Goal: Find specific page/section: Find specific page/section

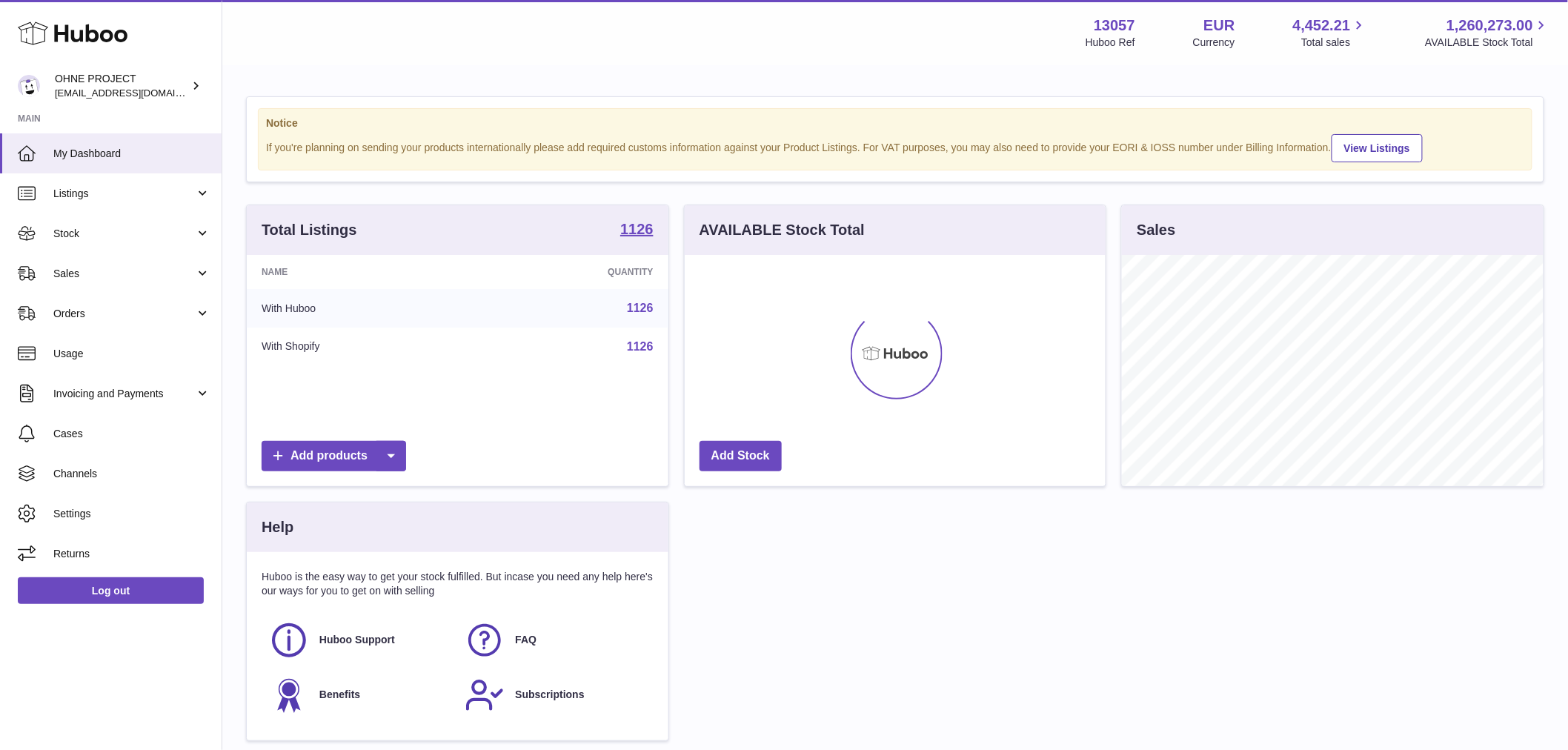
scroll to position [232, 421]
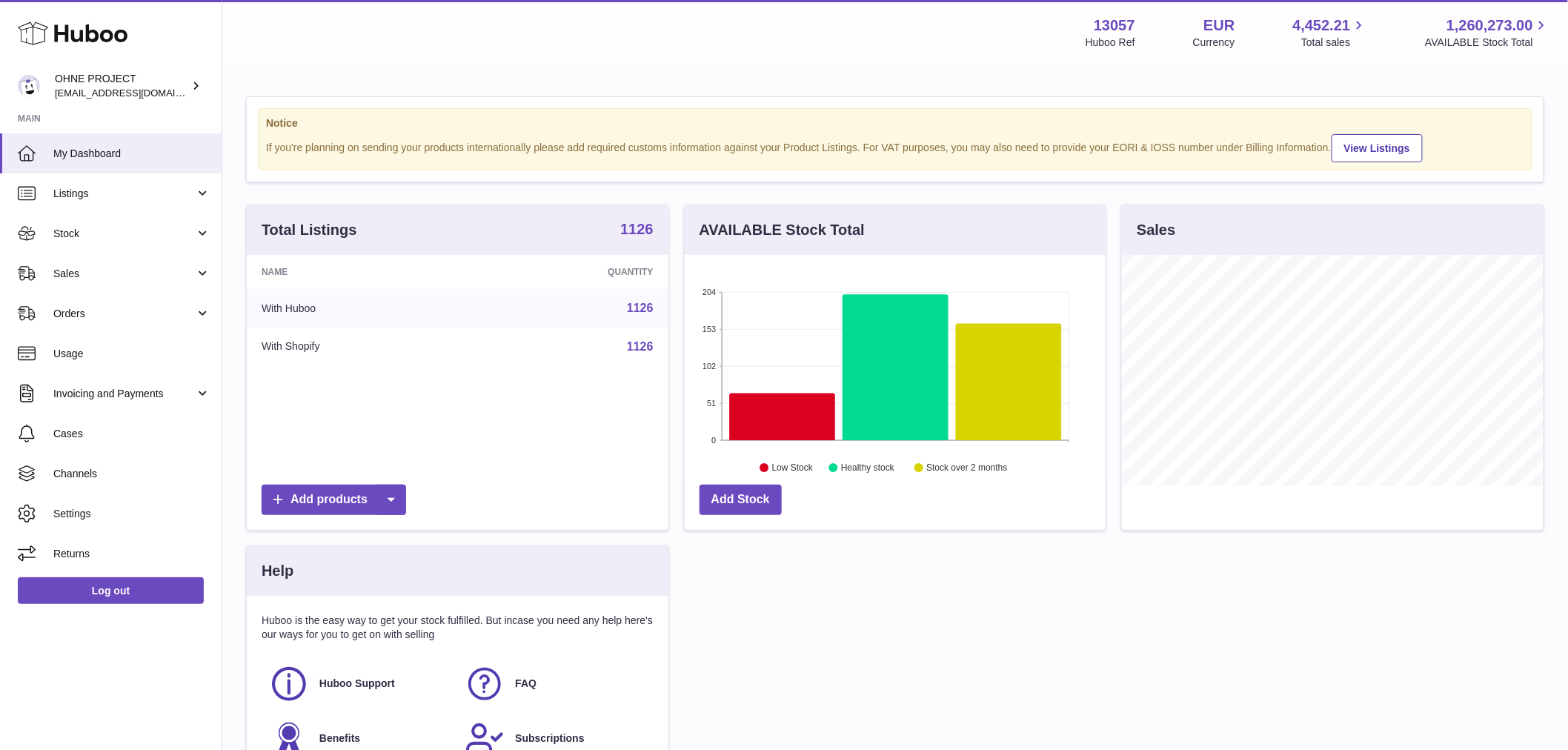
click at [635, 237] on strong "1126" at bounding box center [637, 228] width 34 height 15
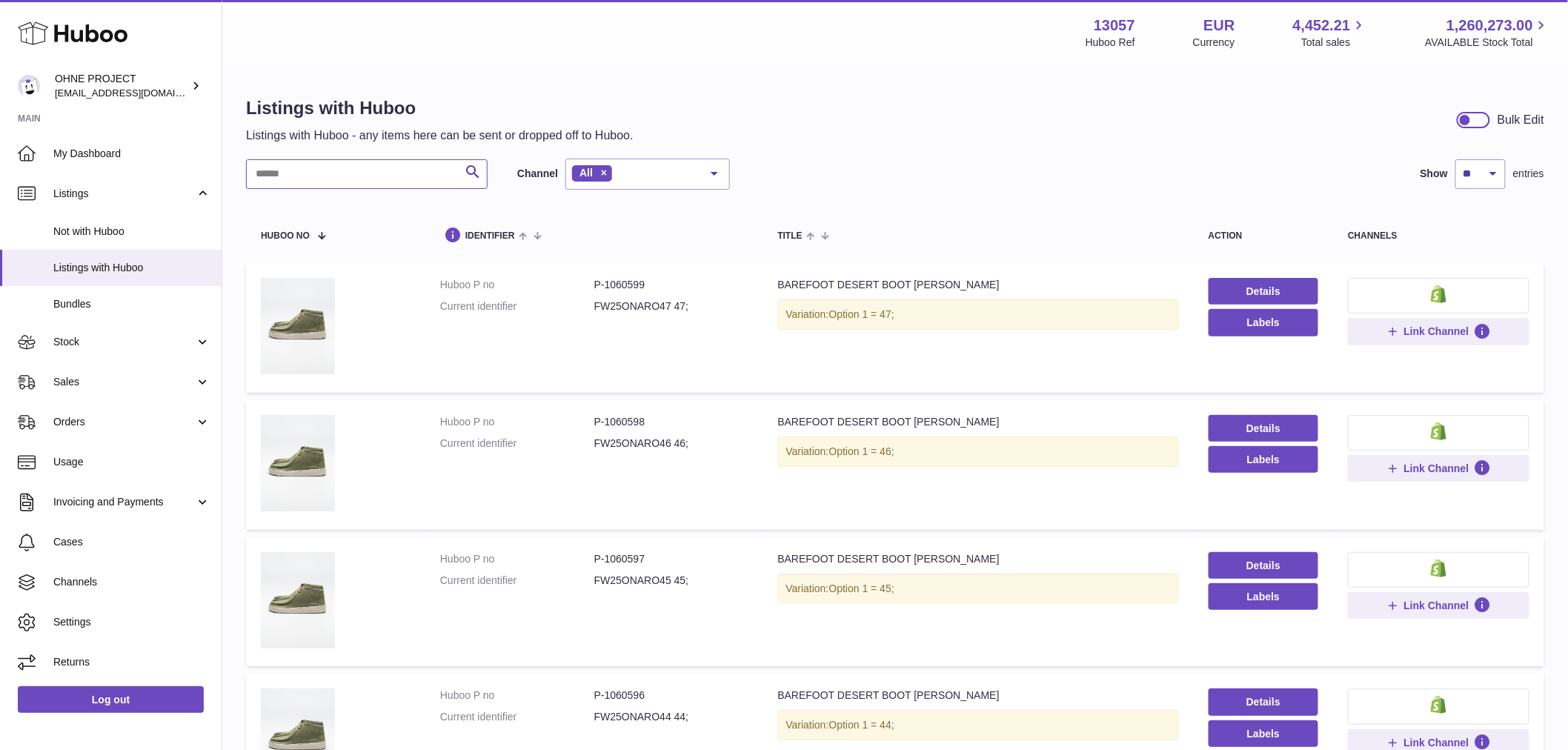
click at [382, 168] on input "text" at bounding box center [367, 174] width 242 height 29
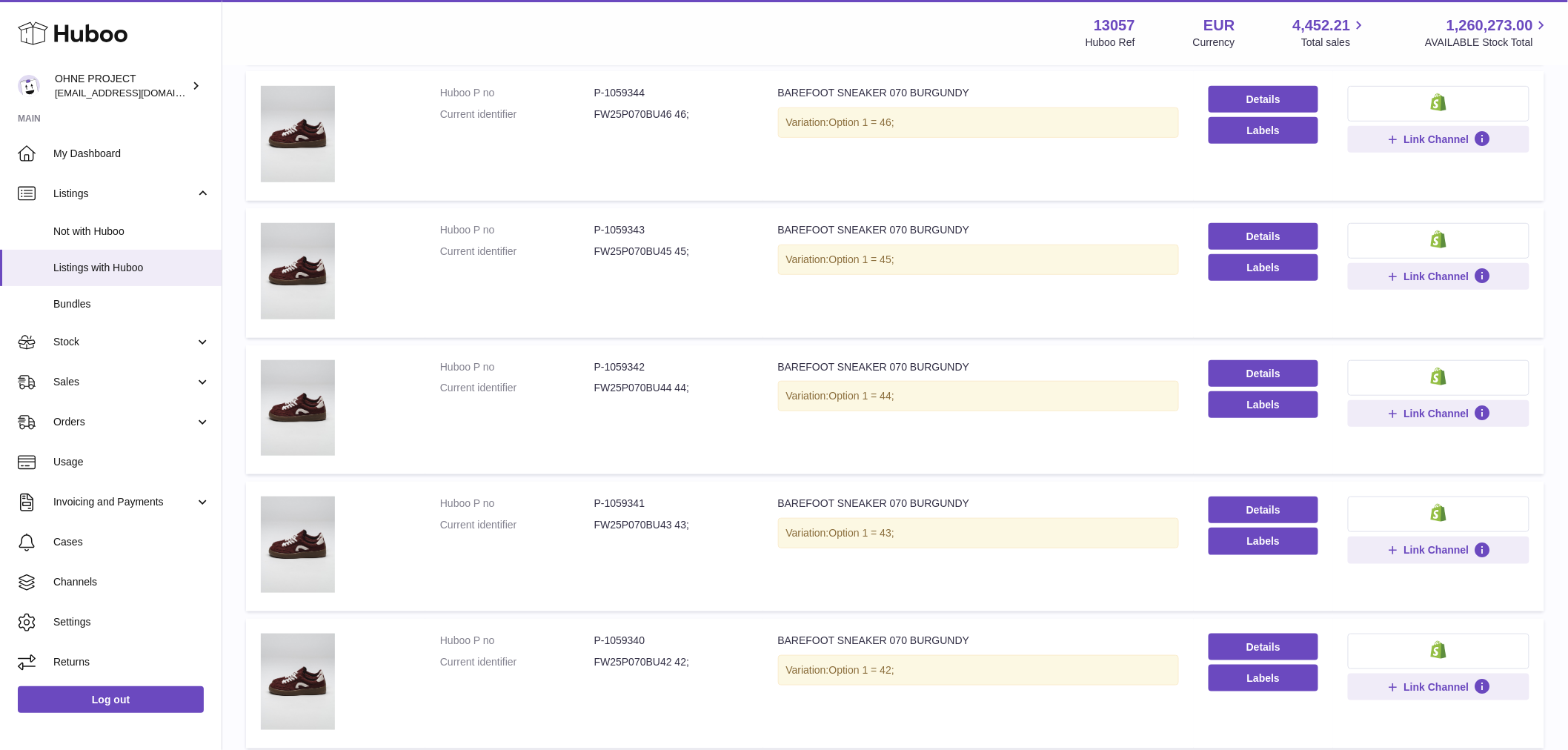
scroll to position [411, 0]
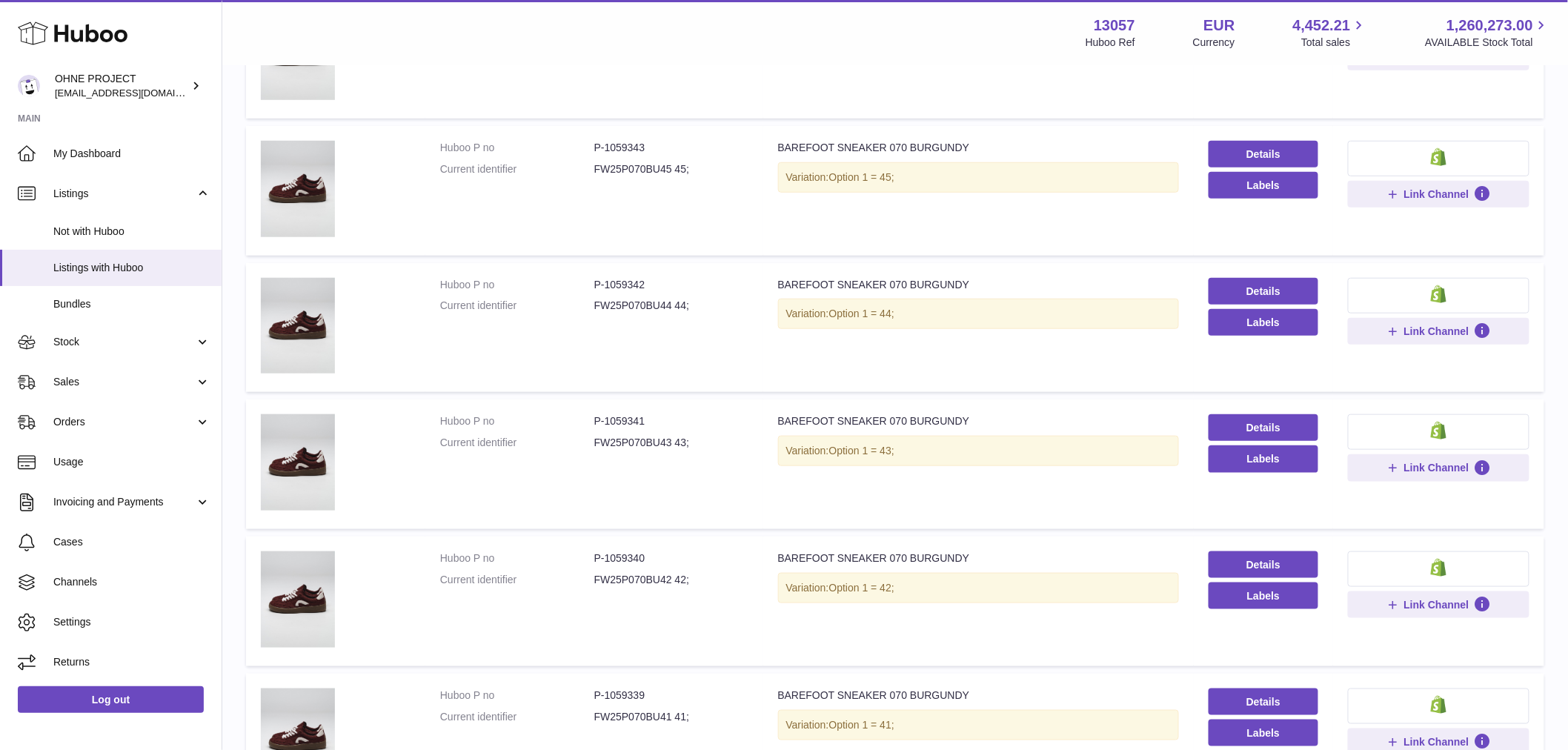
type input "********"
drag, startPoint x: 602, startPoint y: 415, endPoint x: 679, endPoint y: 406, distance: 77.5
click at [679, 406] on td "Huboo P no P-1059341 Current identifier FW25P070BU43 43;" at bounding box center [594, 464] width 338 height 130
copy dd "1059341"
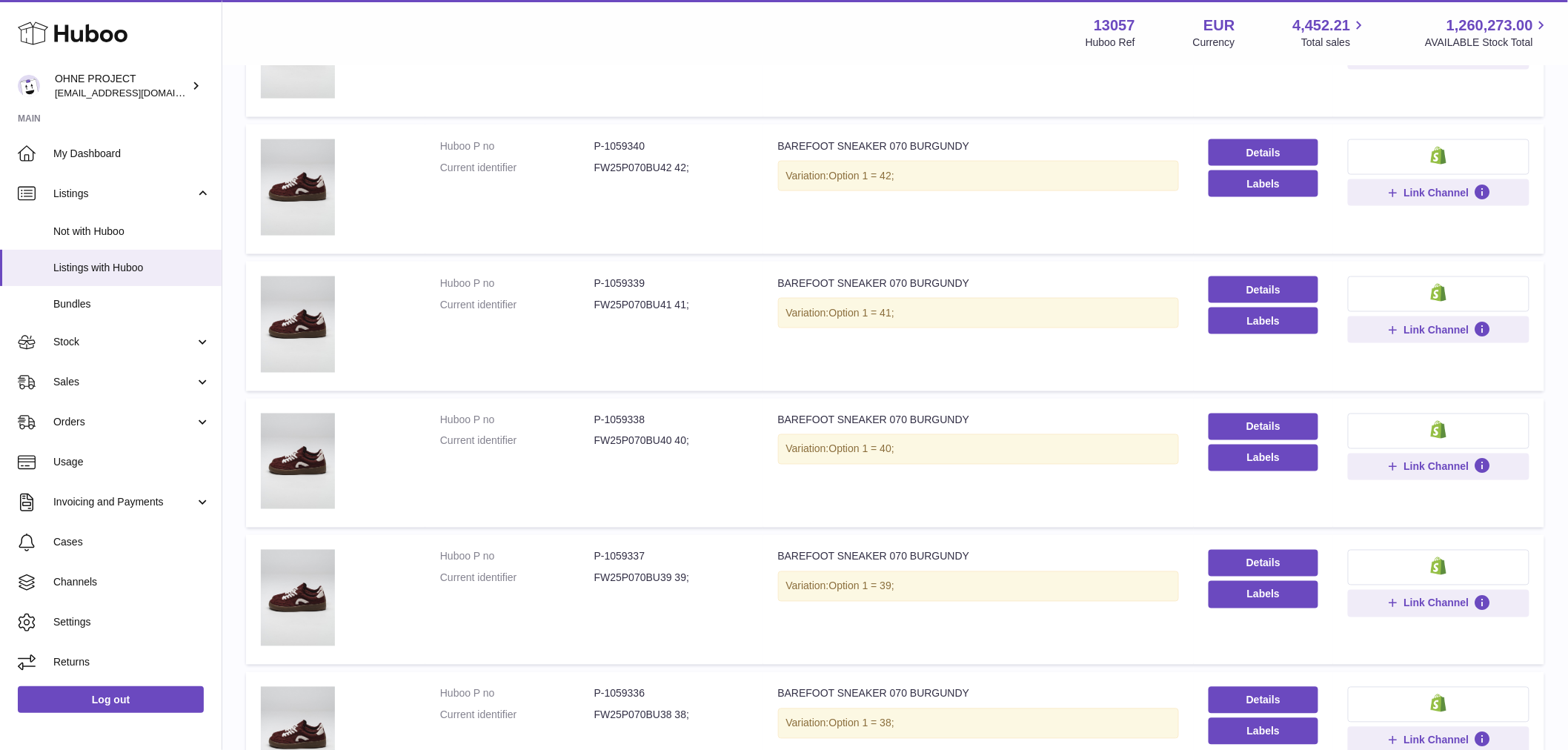
scroll to position [988, 0]
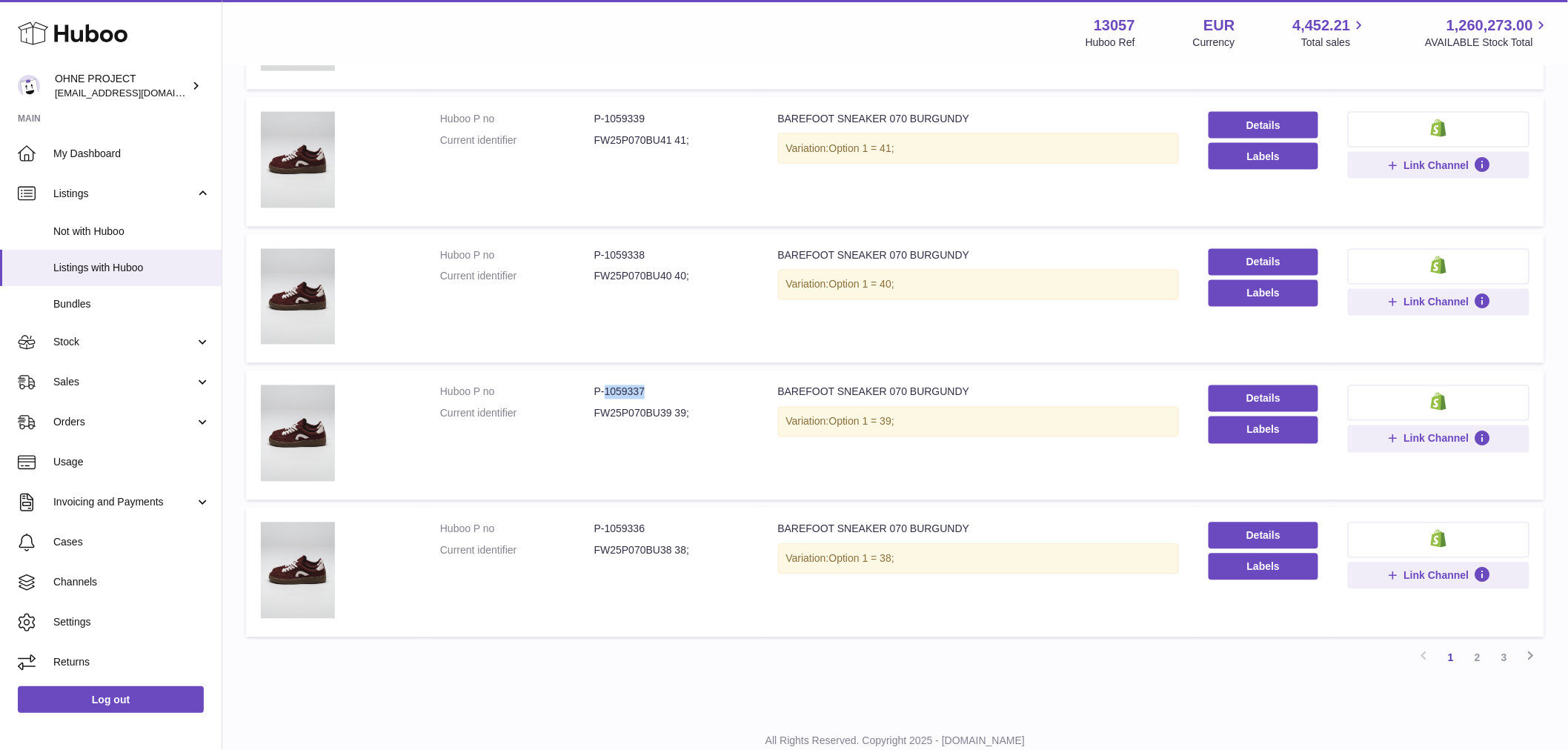
drag, startPoint x: 602, startPoint y: 391, endPoint x: 677, endPoint y: 379, distance: 76.0
click at [677, 379] on td "Huboo P no P-1059337 Current identifier FW25P070BU39 39;" at bounding box center [594, 435] width 338 height 130
copy dd "1059337"
drag, startPoint x: 604, startPoint y: 522, endPoint x: 662, endPoint y: 519, distance: 58.1
click at [662, 522] on dd "P-1059336" at bounding box center [672, 529] width 154 height 14
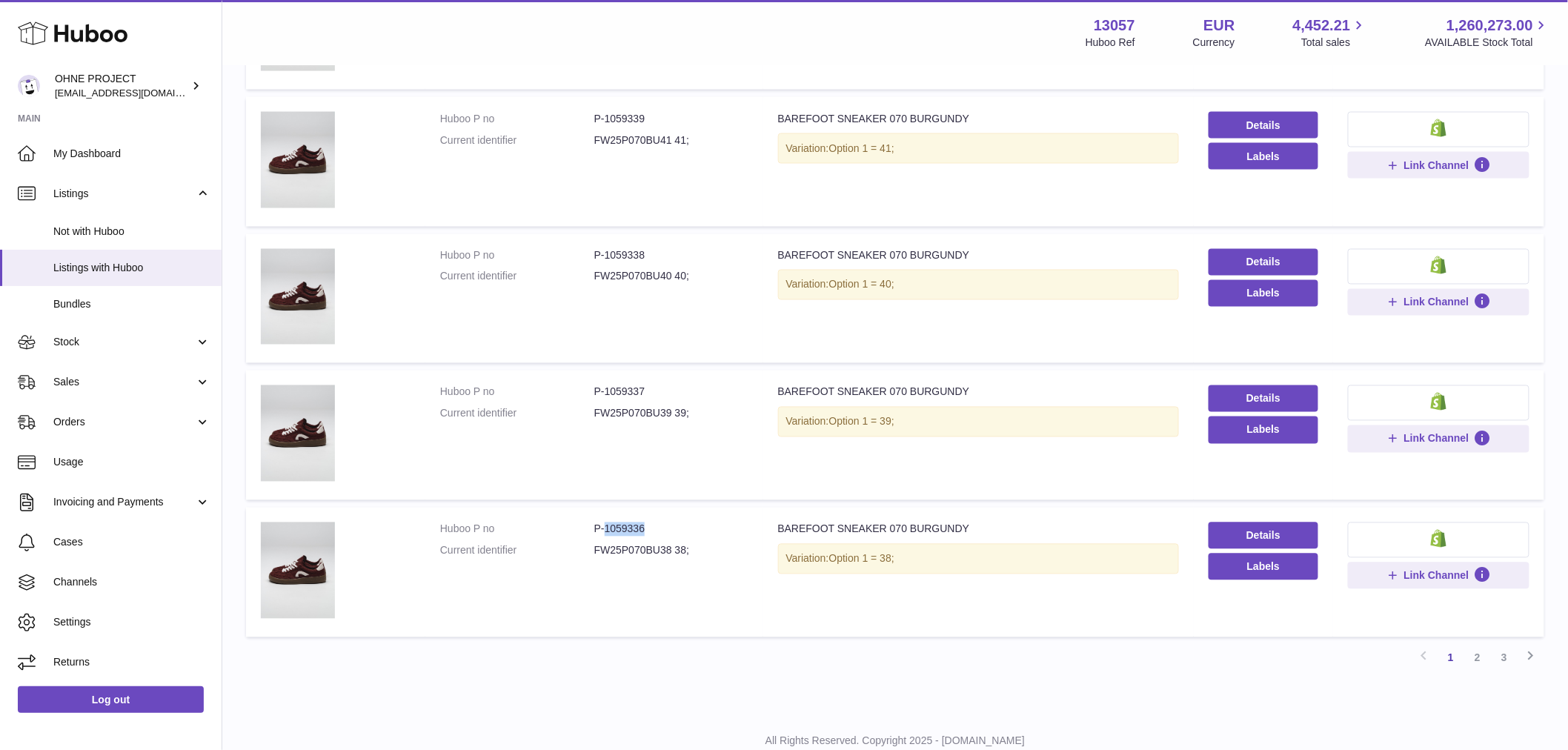
copy dd "1059336"
drag, startPoint x: 610, startPoint y: 251, endPoint x: 658, endPoint y: 239, distance: 49.5
click at [658, 239] on td "Huboo P no P-1059338 Current identifier FW25P070BU40 40;" at bounding box center [594, 299] width 338 height 130
copy dd "1059338"
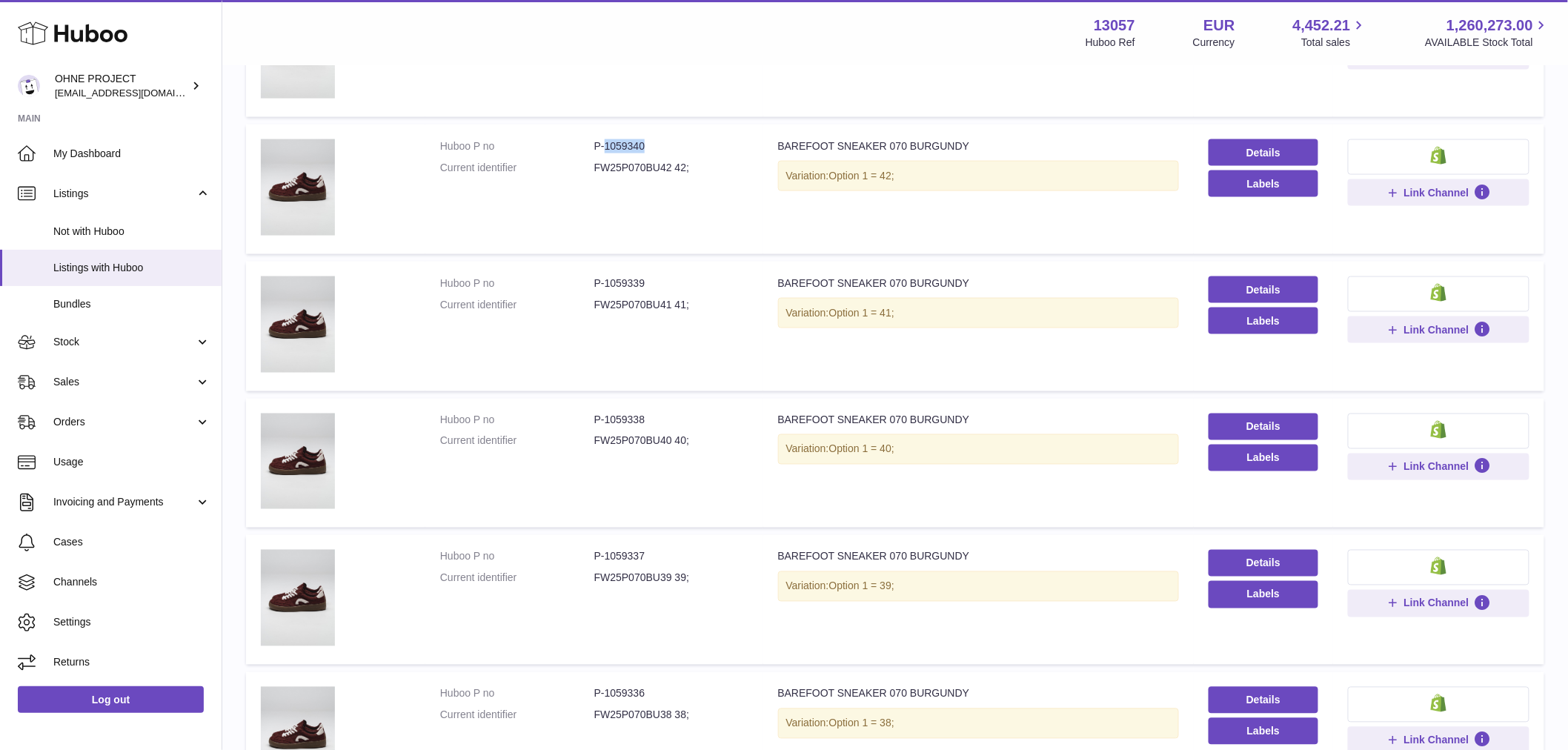
drag, startPoint x: 602, startPoint y: 147, endPoint x: 657, endPoint y: 153, distance: 55.3
click at [657, 153] on dl "Huboo P no P-1059340 Current identifier FW25P070BU42 42;" at bounding box center [594, 161] width 309 height 43
copy dd "1059340"
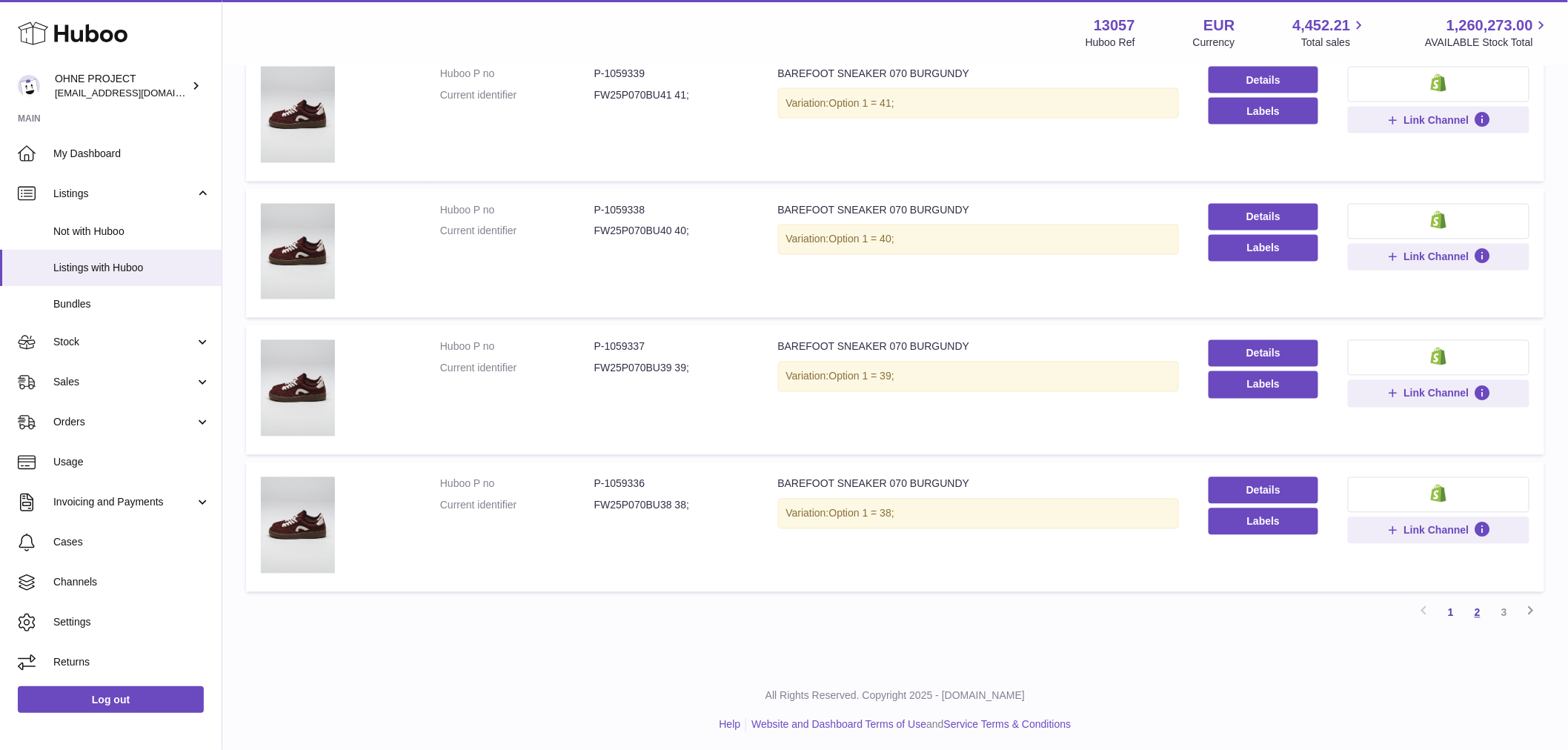
click at [1475, 608] on link "2" at bounding box center [1477, 613] width 27 height 27
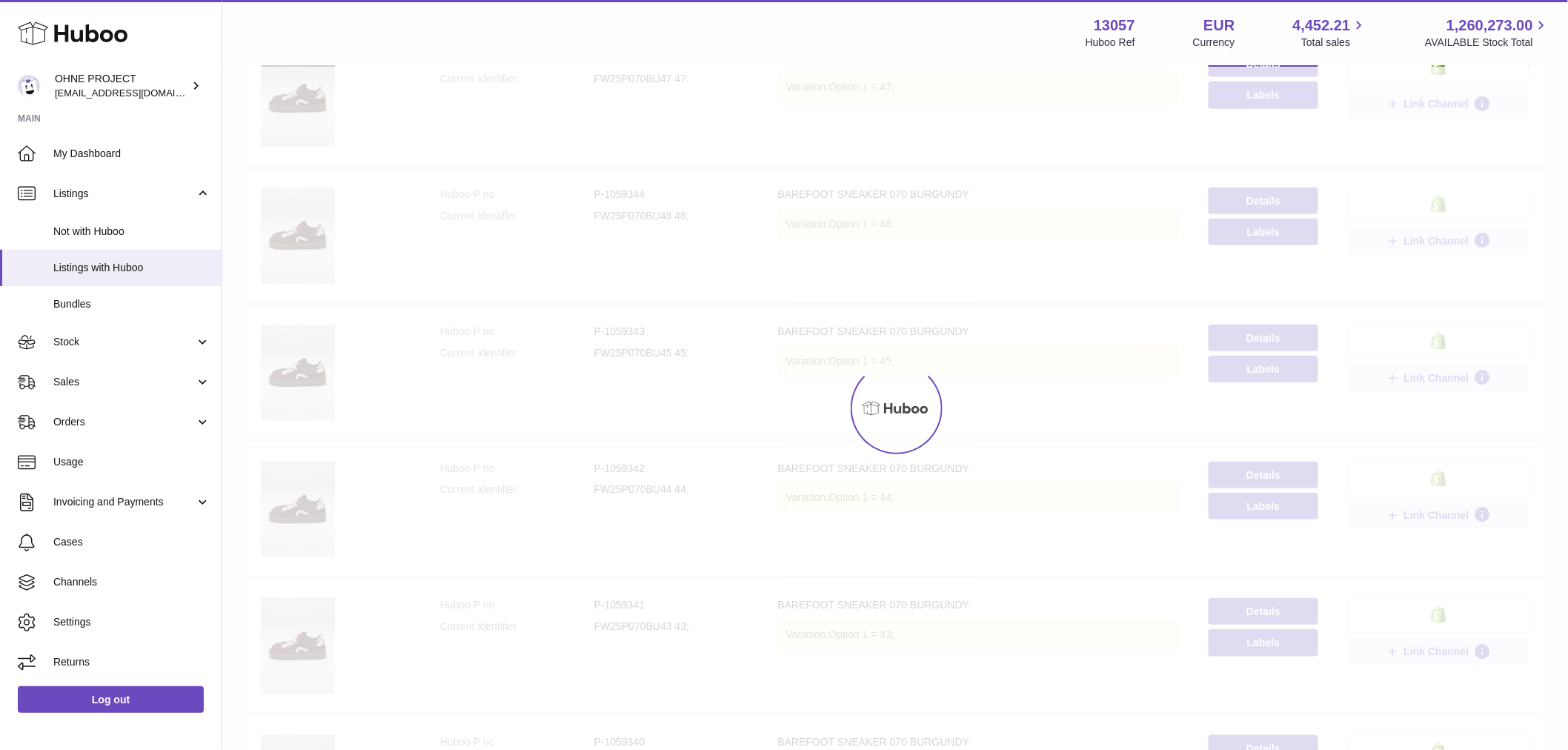
scroll to position [67, 0]
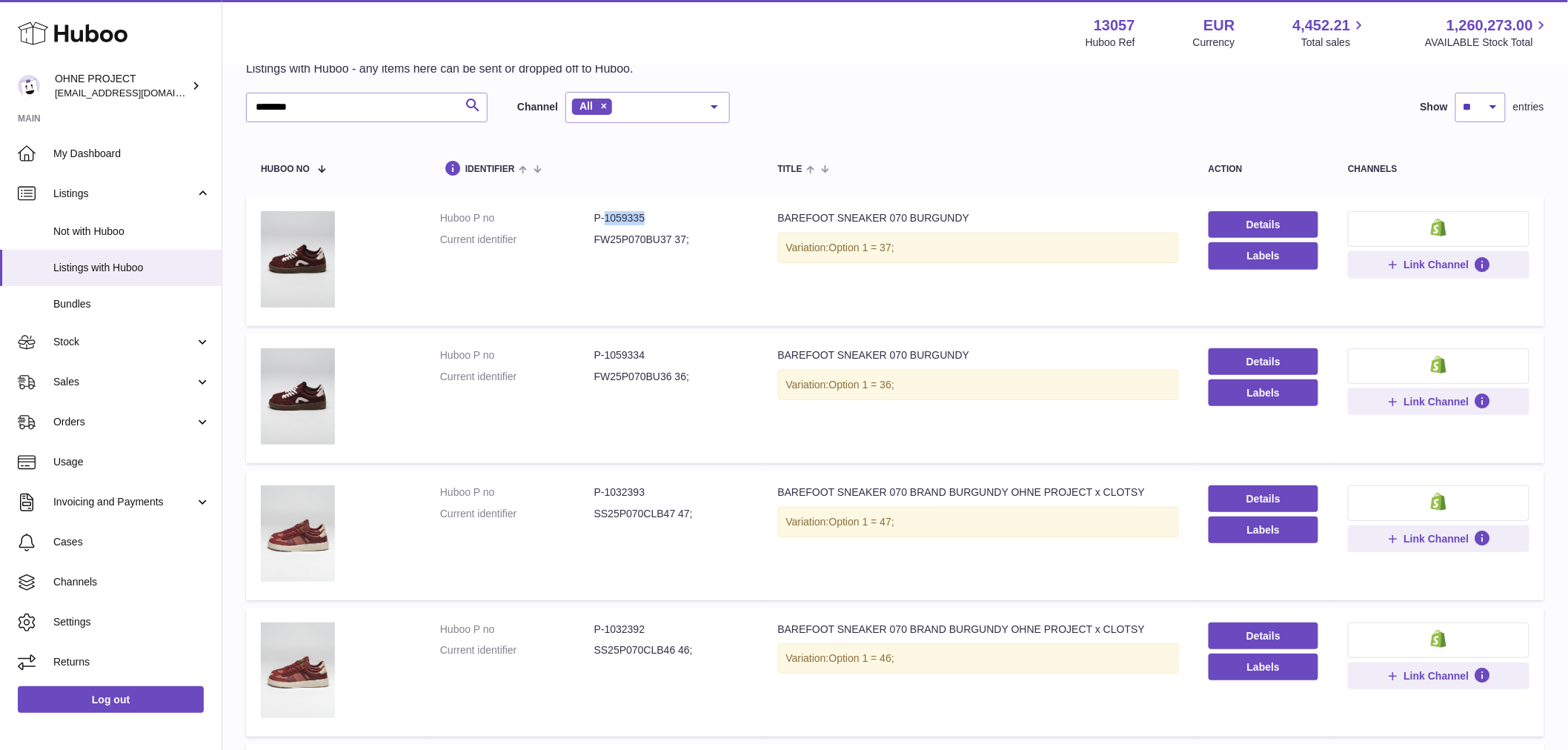
drag, startPoint x: 602, startPoint y: 213, endPoint x: 694, endPoint y: 219, distance: 92.2
click at [694, 219] on dd "P-1059335" at bounding box center [672, 218] width 154 height 14
copy dd "1059335"
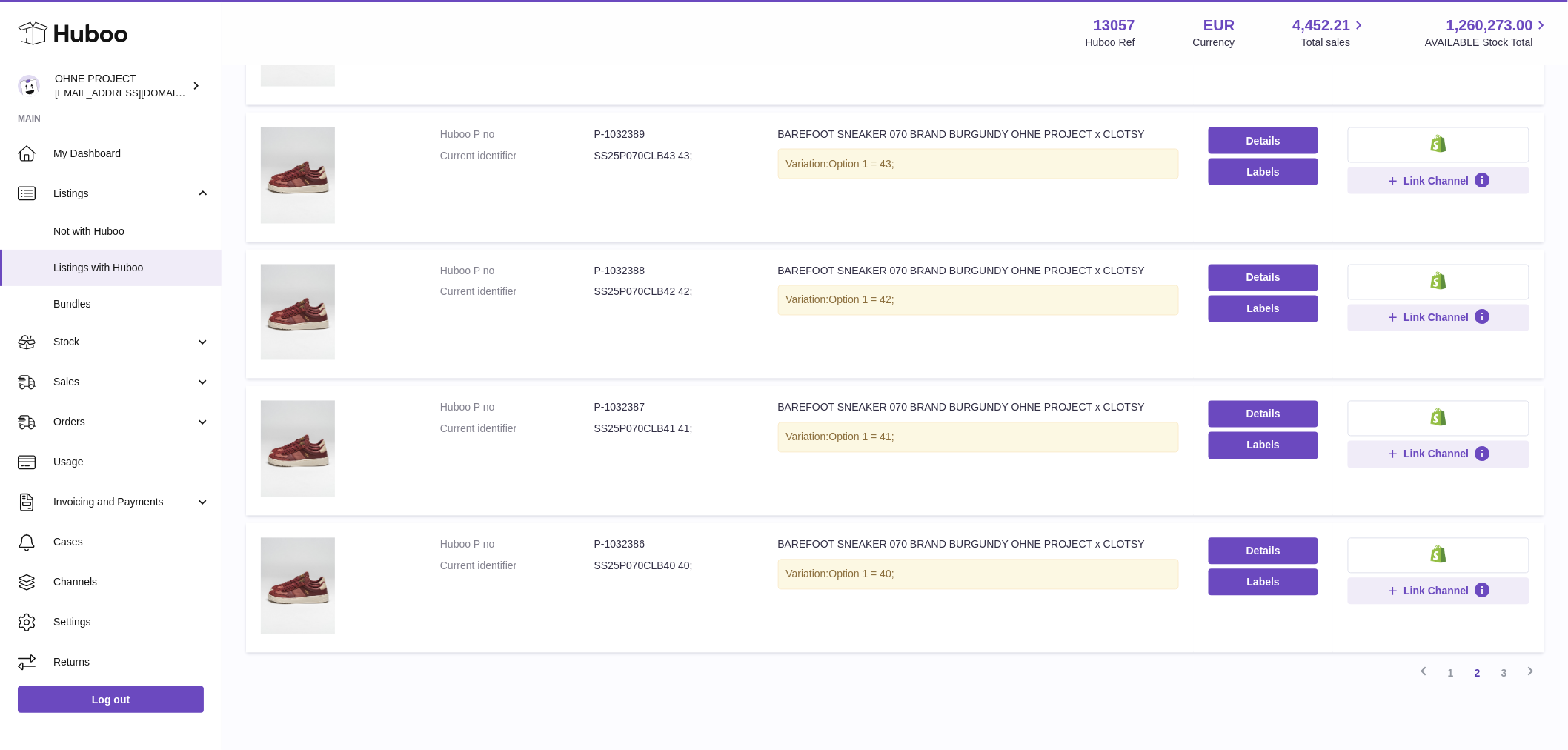
scroll to position [1033, 0]
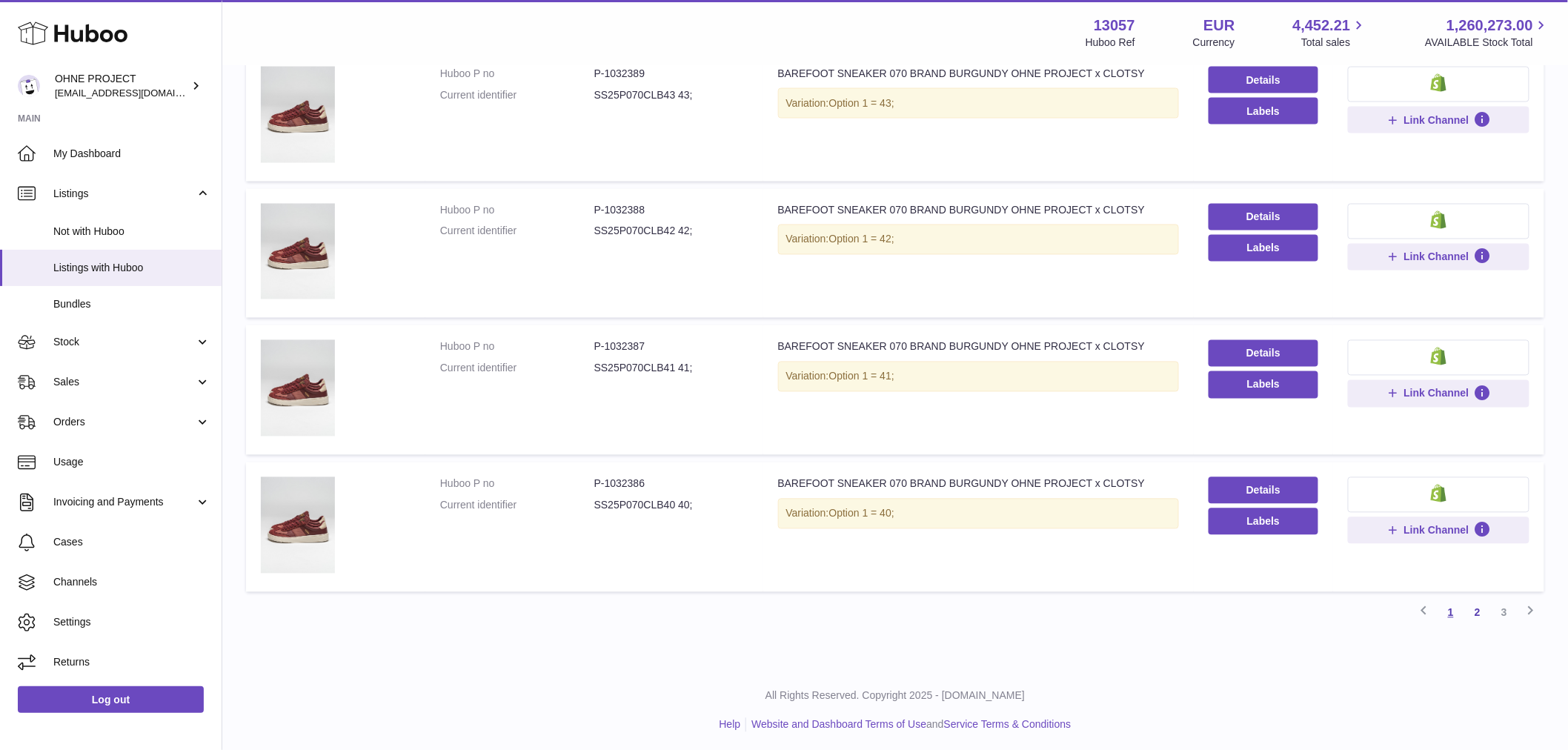
click at [1449, 601] on link "1" at bounding box center [1450, 613] width 27 height 27
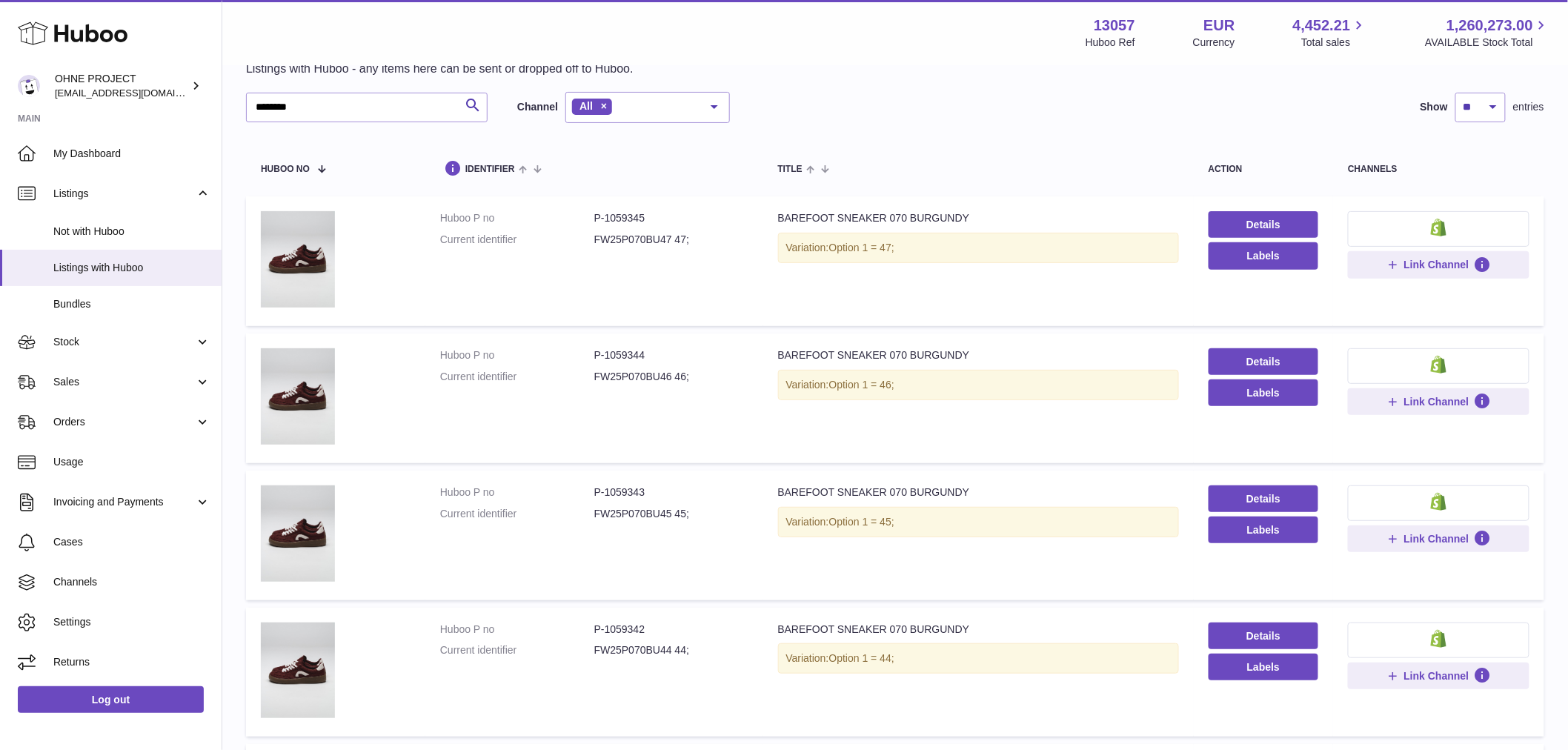
scroll to position [314, 0]
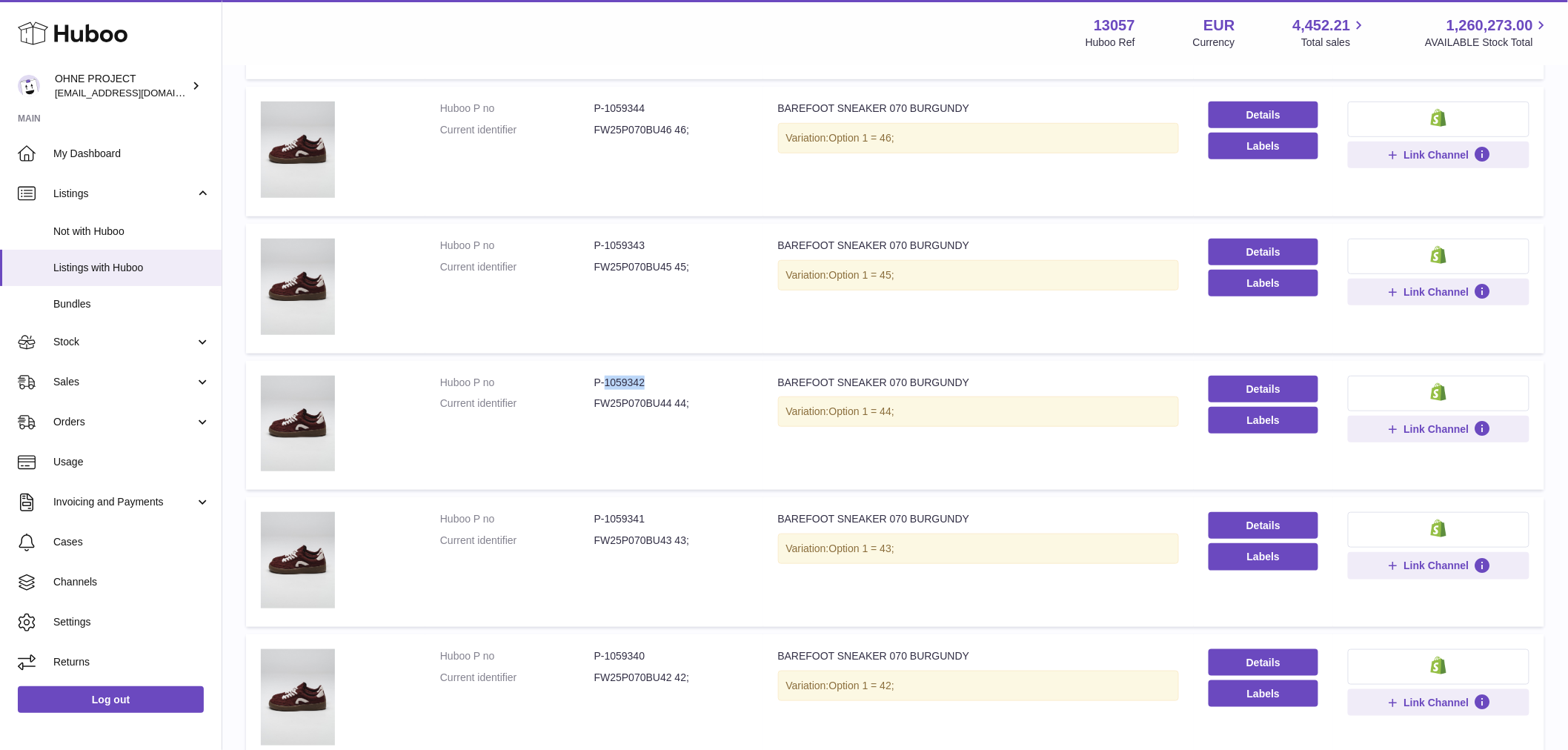
drag, startPoint x: 603, startPoint y: 379, endPoint x: 680, endPoint y: 379, distance: 77.0
click at [680, 379] on dd "P-1059342" at bounding box center [672, 383] width 154 height 14
copy dd "1059342"
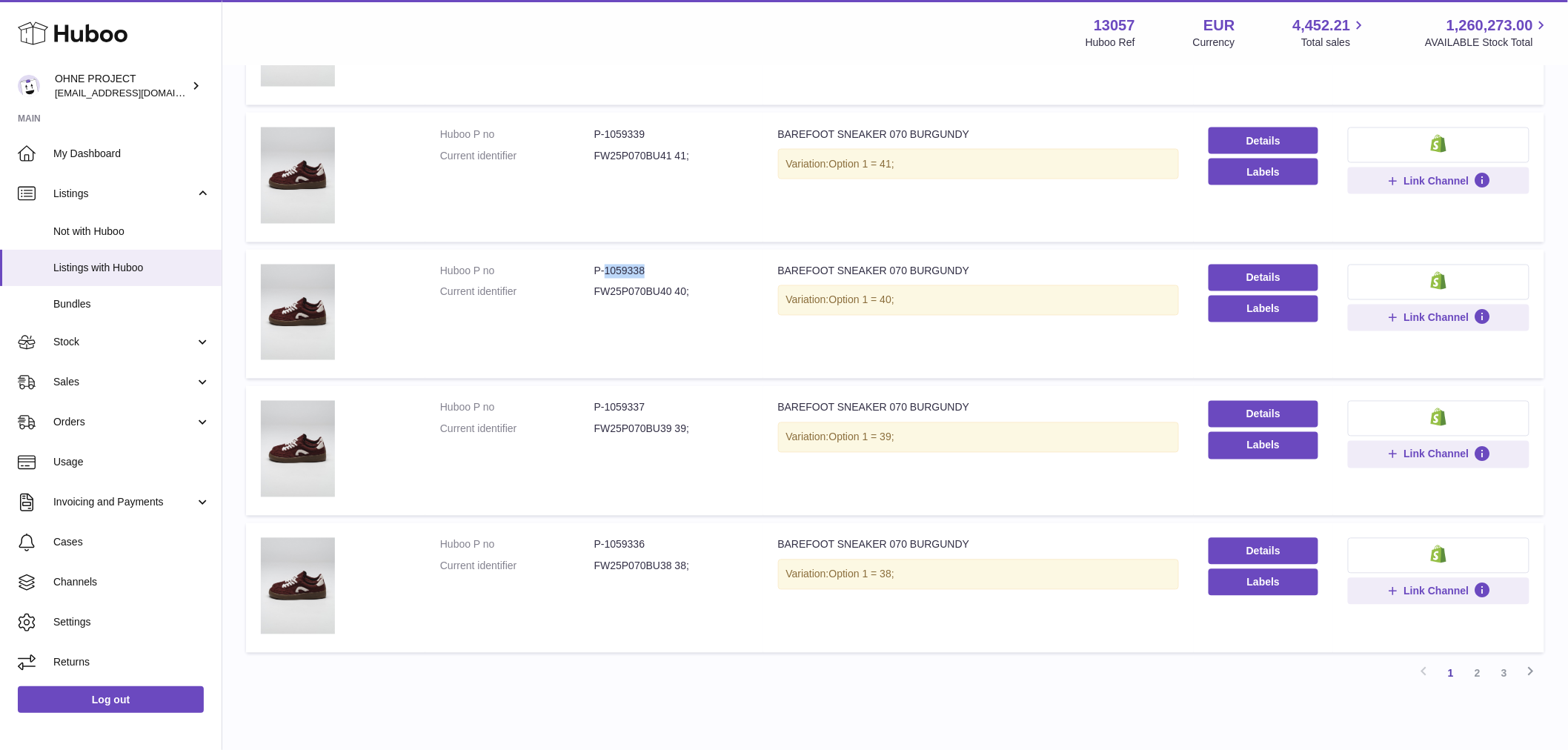
drag, startPoint x: 604, startPoint y: 268, endPoint x: 663, endPoint y: 257, distance: 60.0
click at [663, 257] on td "Huboo P no P-1059338 Current identifier FW25P070BU40 40;" at bounding box center [594, 315] width 338 height 130
copy dd "1059338"
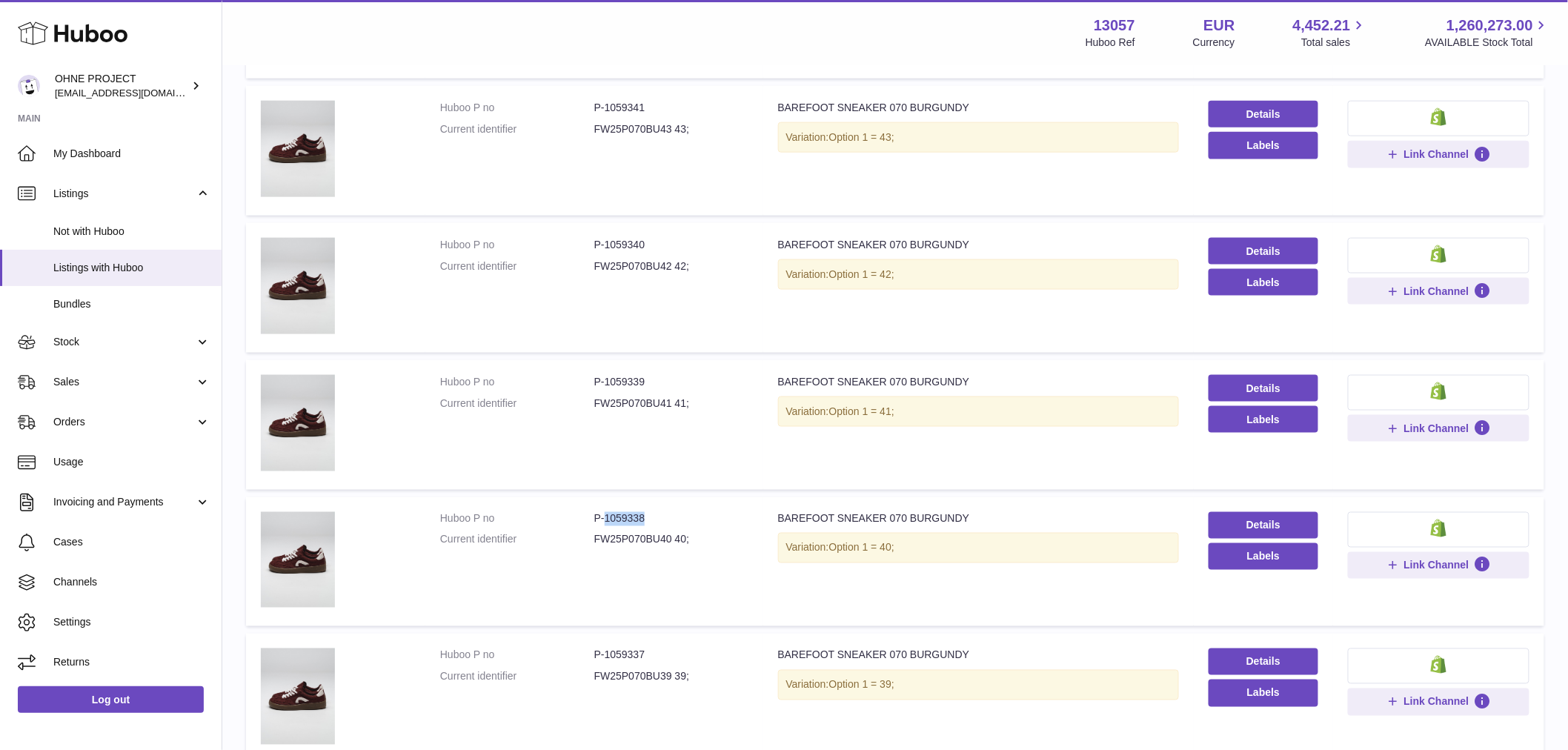
scroll to position [560, 0]
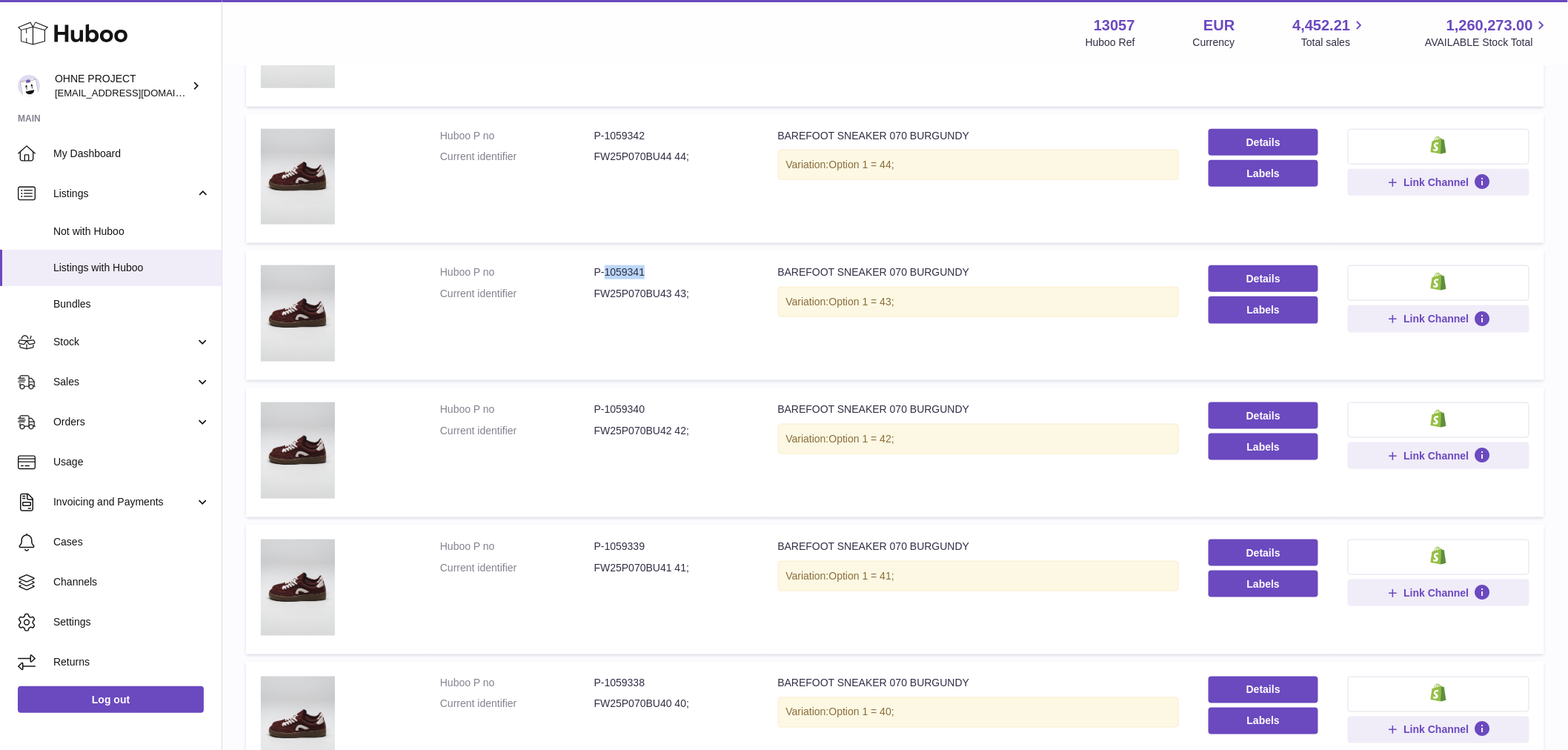
drag, startPoint x: 602, startPoint y: 267, endPoint x: 678, endPoint y: 267, distance: 76.0
click at [678, 267] on dd "P-1059341" at bounding box center [672, 272] width 154 height 14
copy dd "1059341"
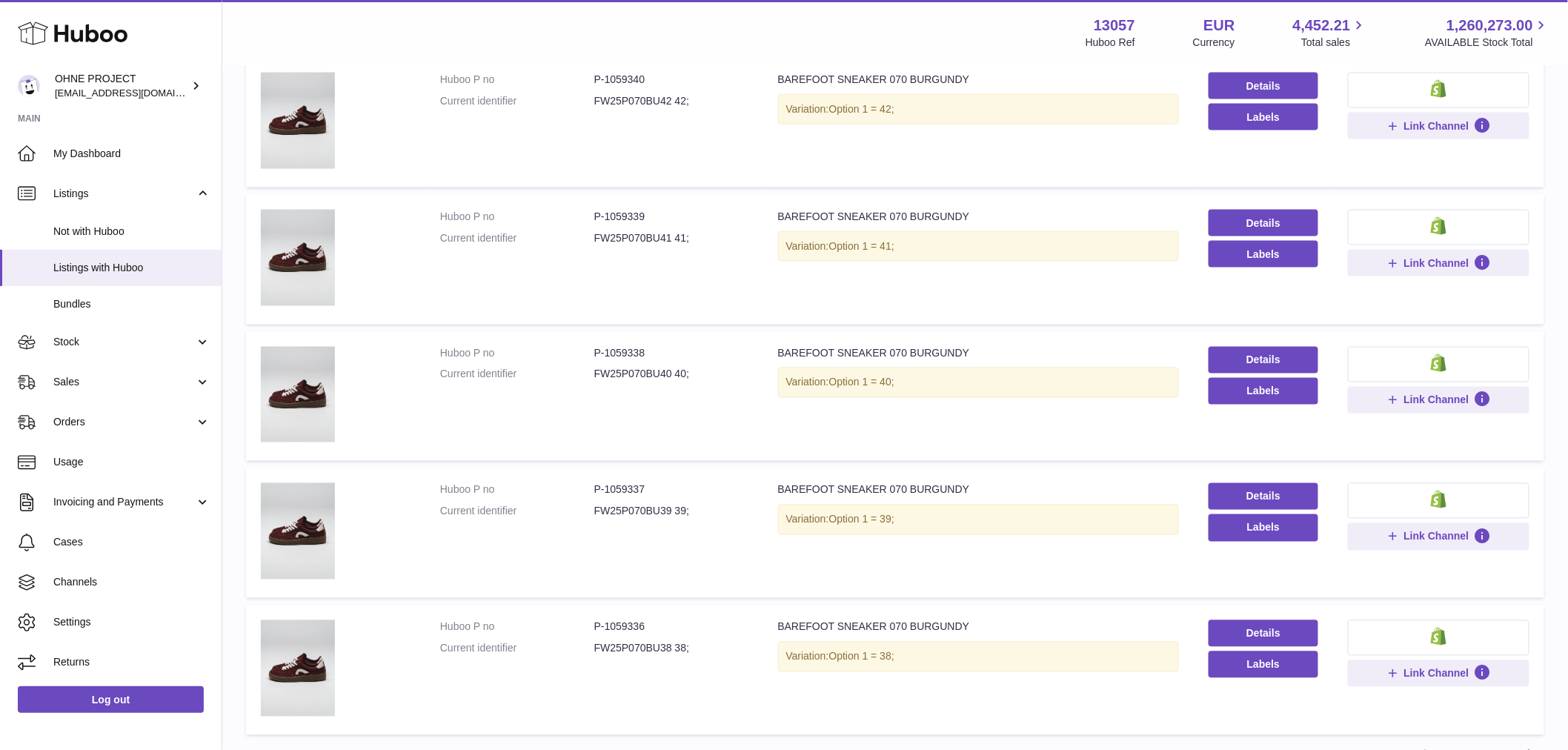
scroll to position [1033, 0]
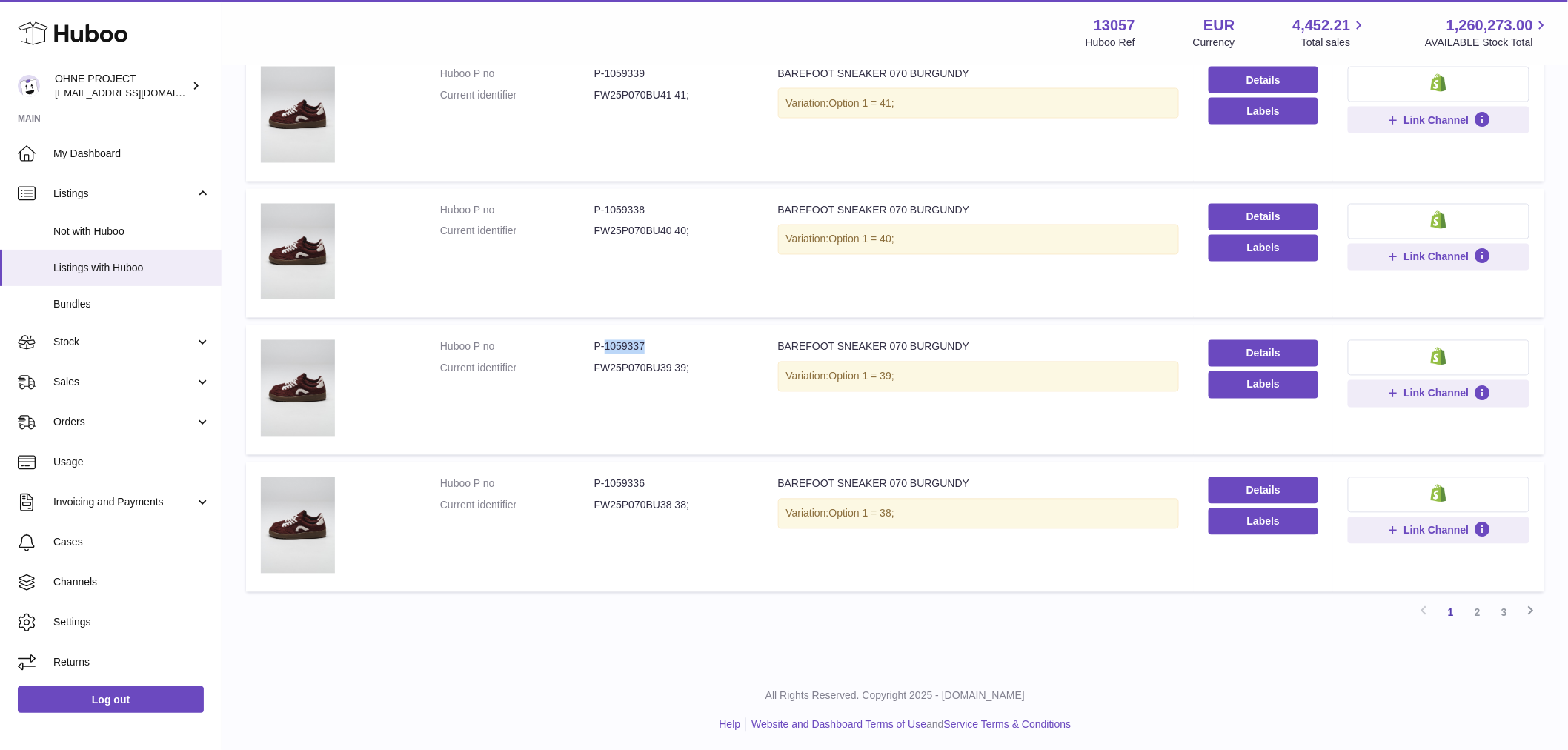
drag, startPoint x: 601, startPoint y: 339, endPoint x: 660, endPoint y: 339, distance: 59.0
click at [660, 340] on dd "P-1059337" at bounding box center [672, 347] width 154 height 14
copy dd "1059337"
click at [1473, 607] on link "2" at bounding box center [1477, 613] width 27 height 27
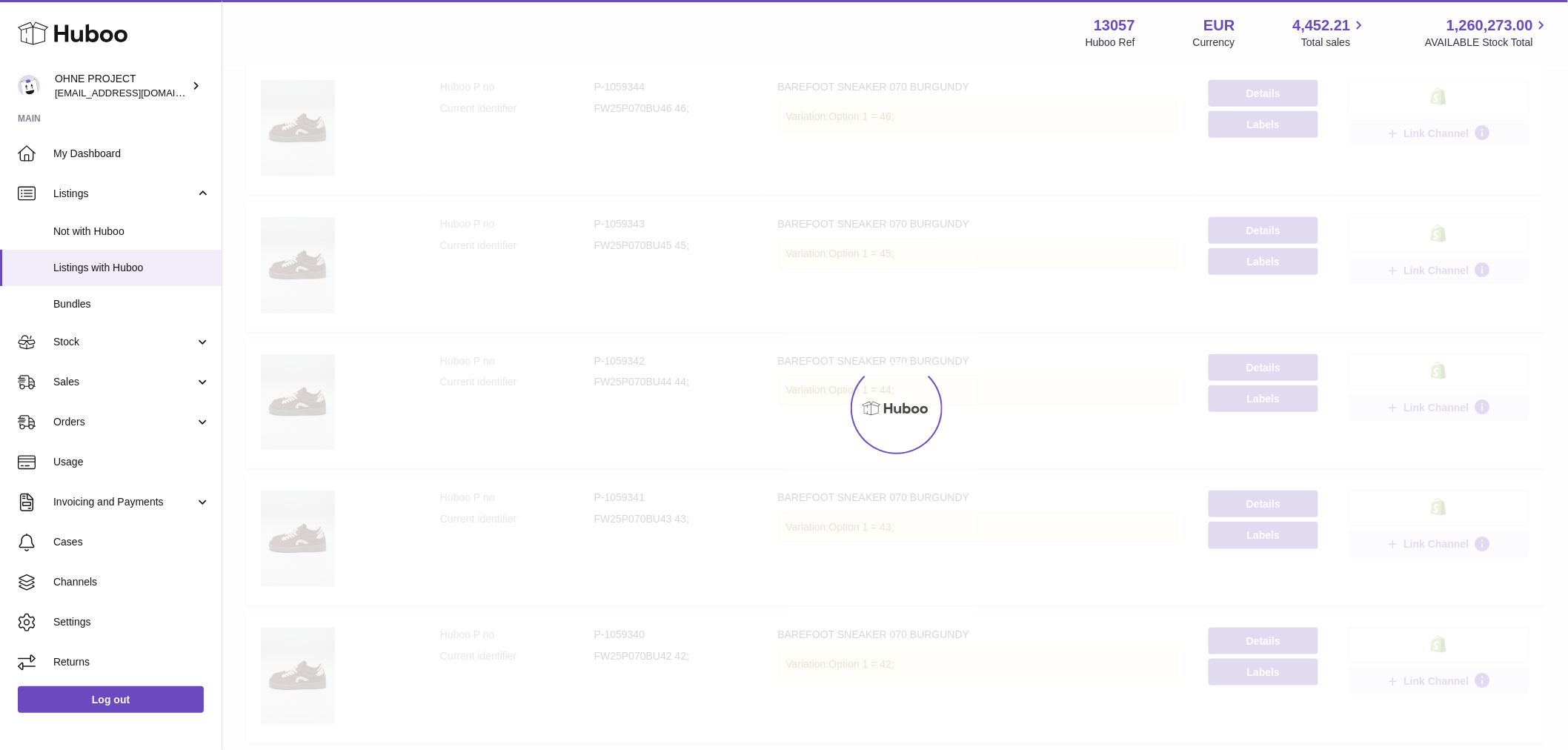
scroll to position [67, 0]
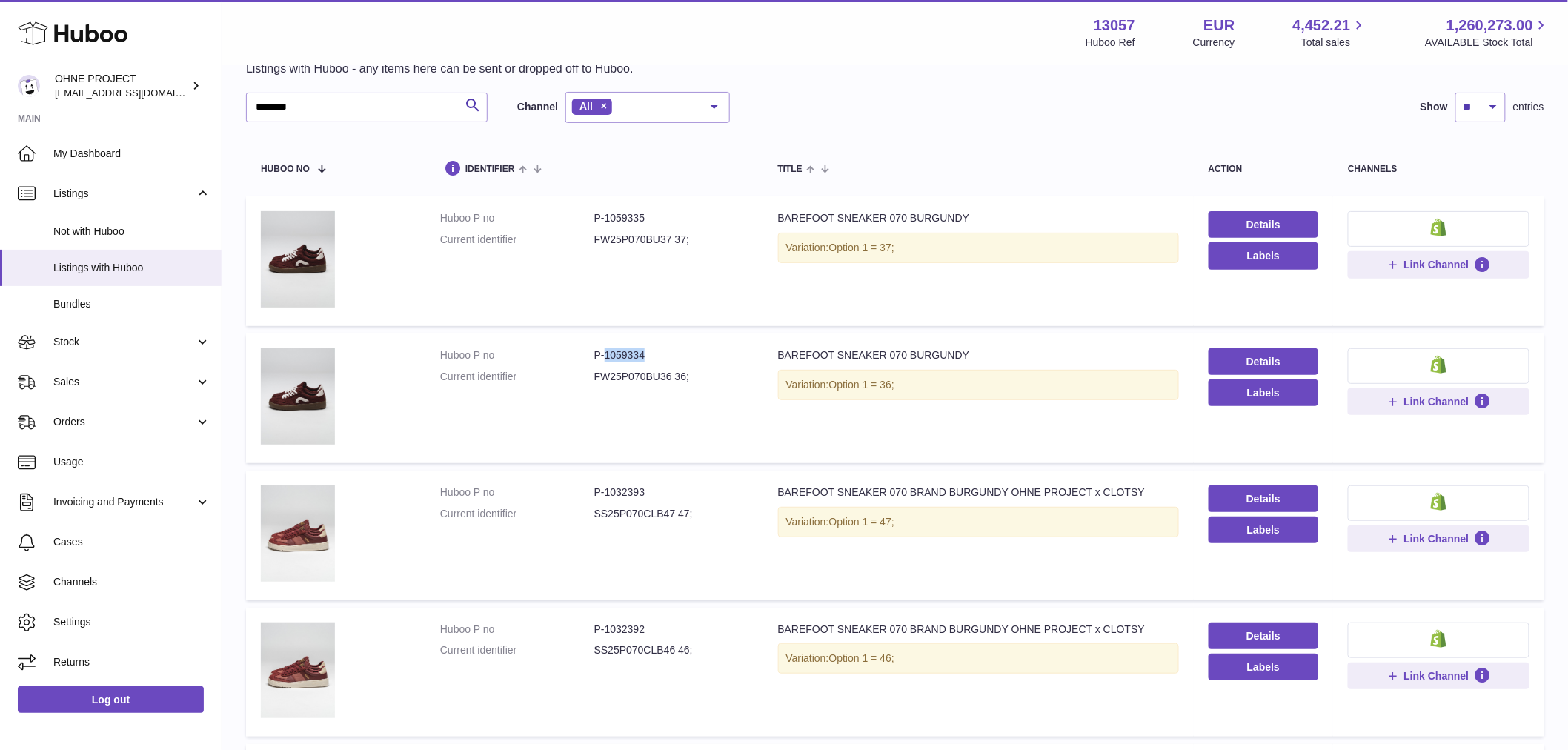
drag, startPoint x: 601, startPoint y: 353, endPoint x: 655, endPoint y: 353, distance: 54.0
click at [655, 353] on dd "P-1059334" at bounding box center [672, 355] width 154 height 14
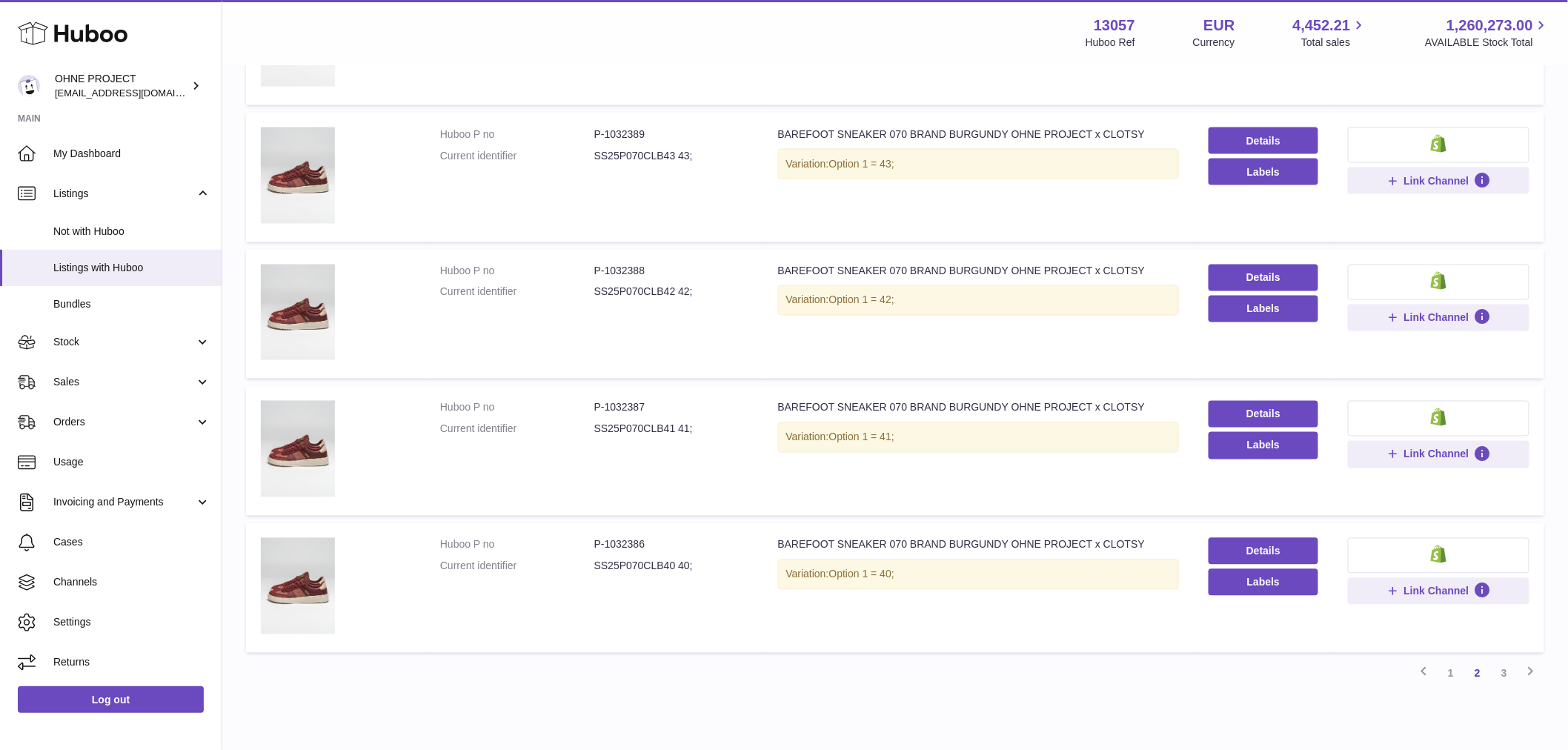
scroll to position [1033, 0]
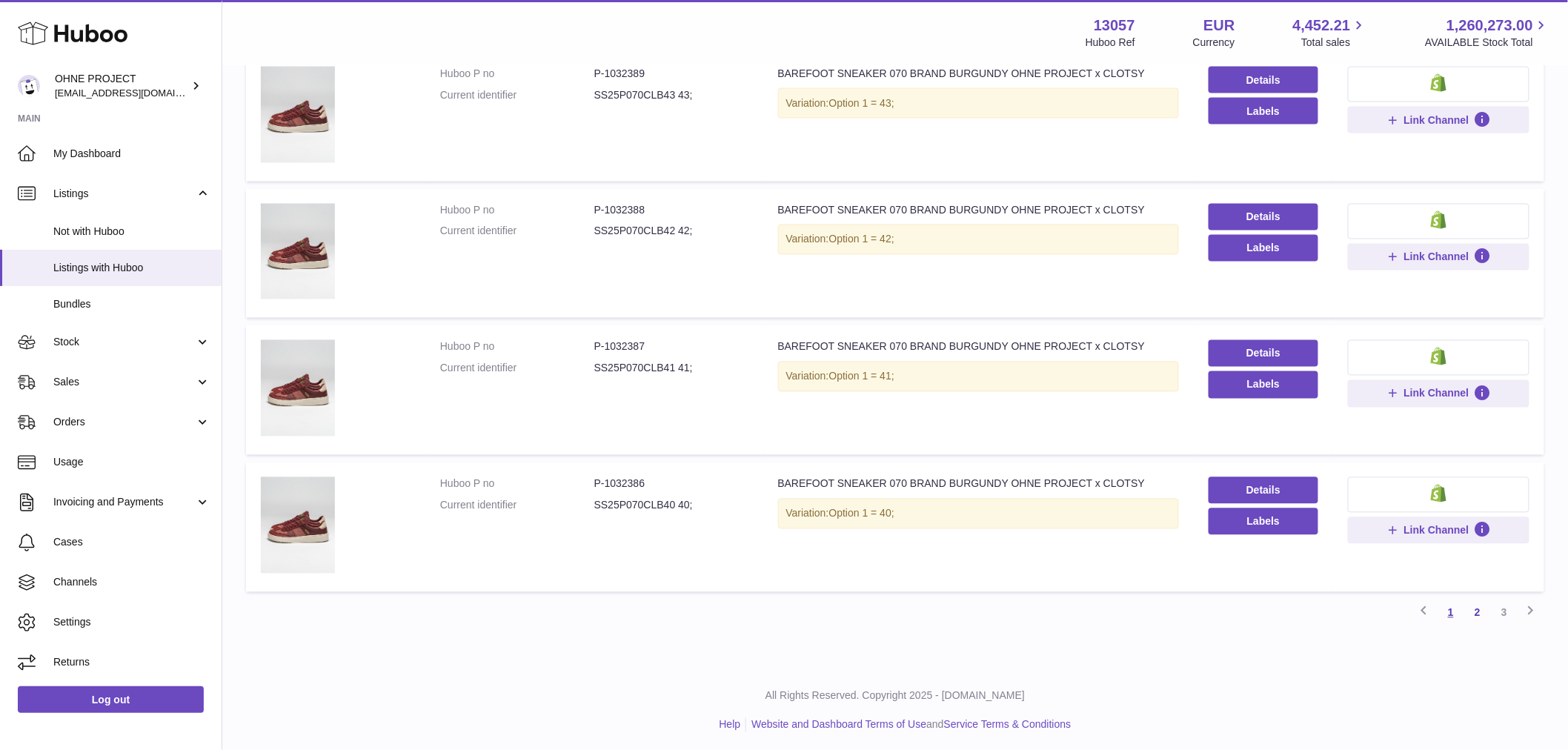
click at [1450, 613] on link "1" at bounding box center [1450, 613] width 27 height 27
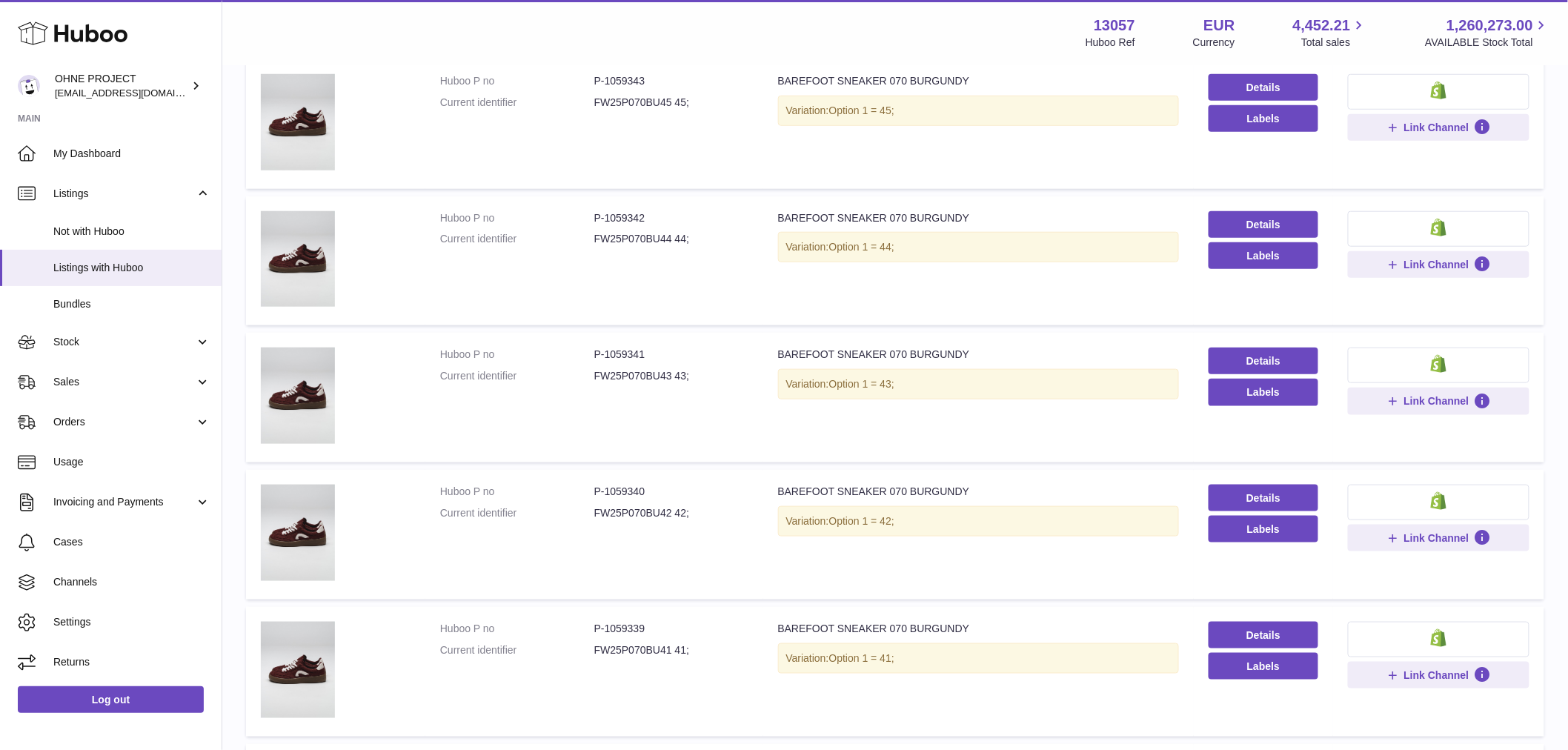
scroll to position [560, 0]
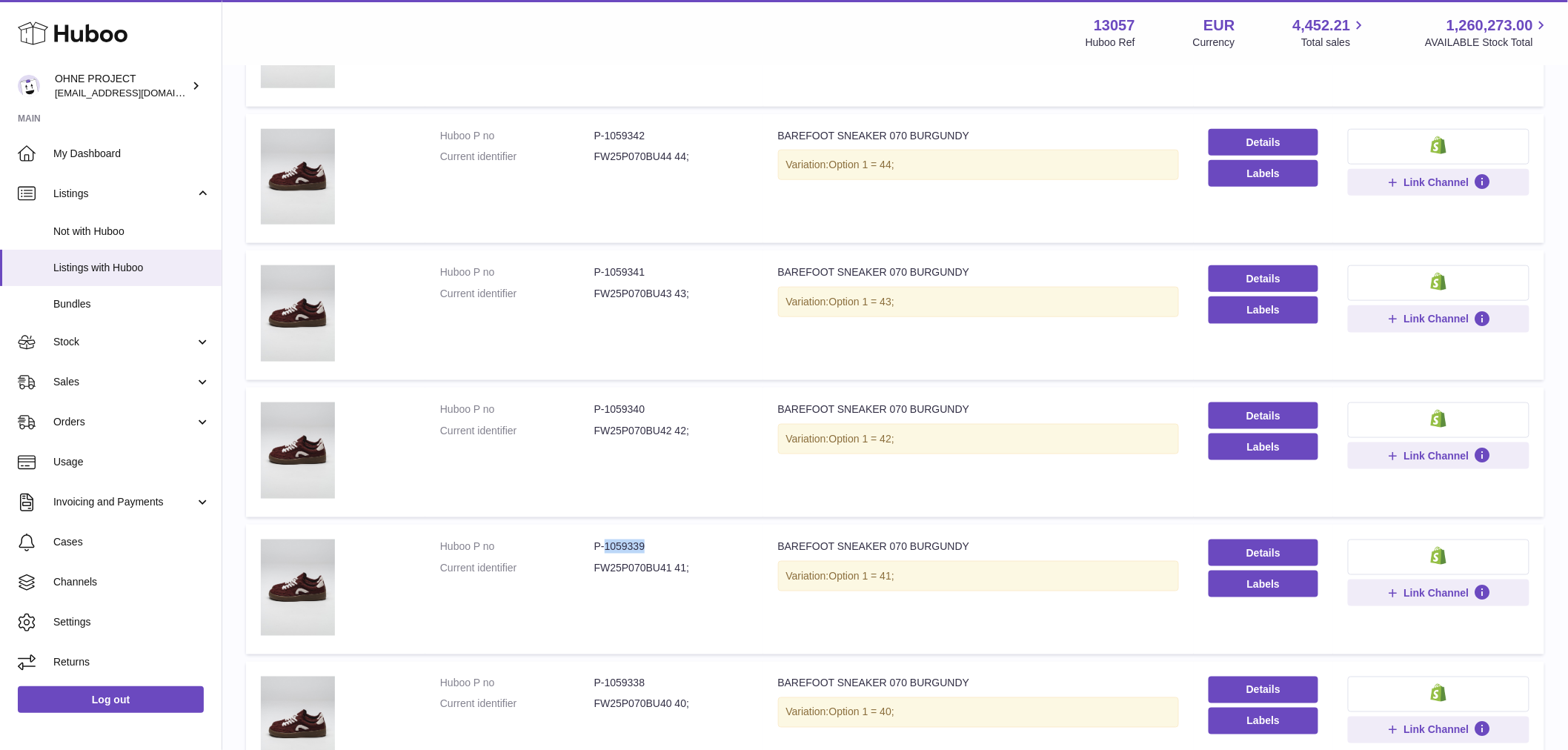
drag, startPoint x: 602, startPoint y: 538, endPoint x: 678, endPoint y: 537, distance: 76.0
click at [678, 539] on dd "P-1059339" at bounding box center [672, 546] width 154 height 14
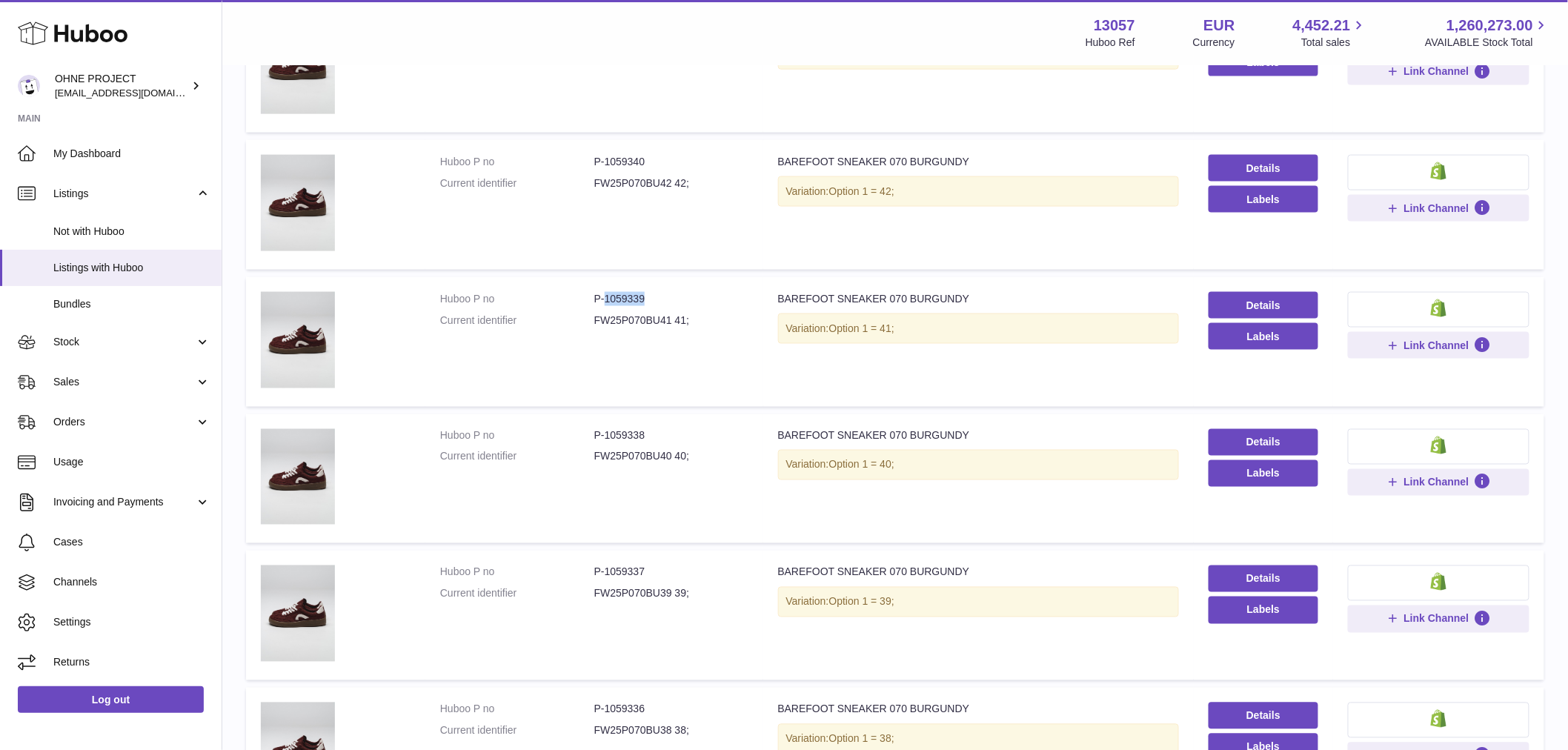
scroll to position [1033, 0]
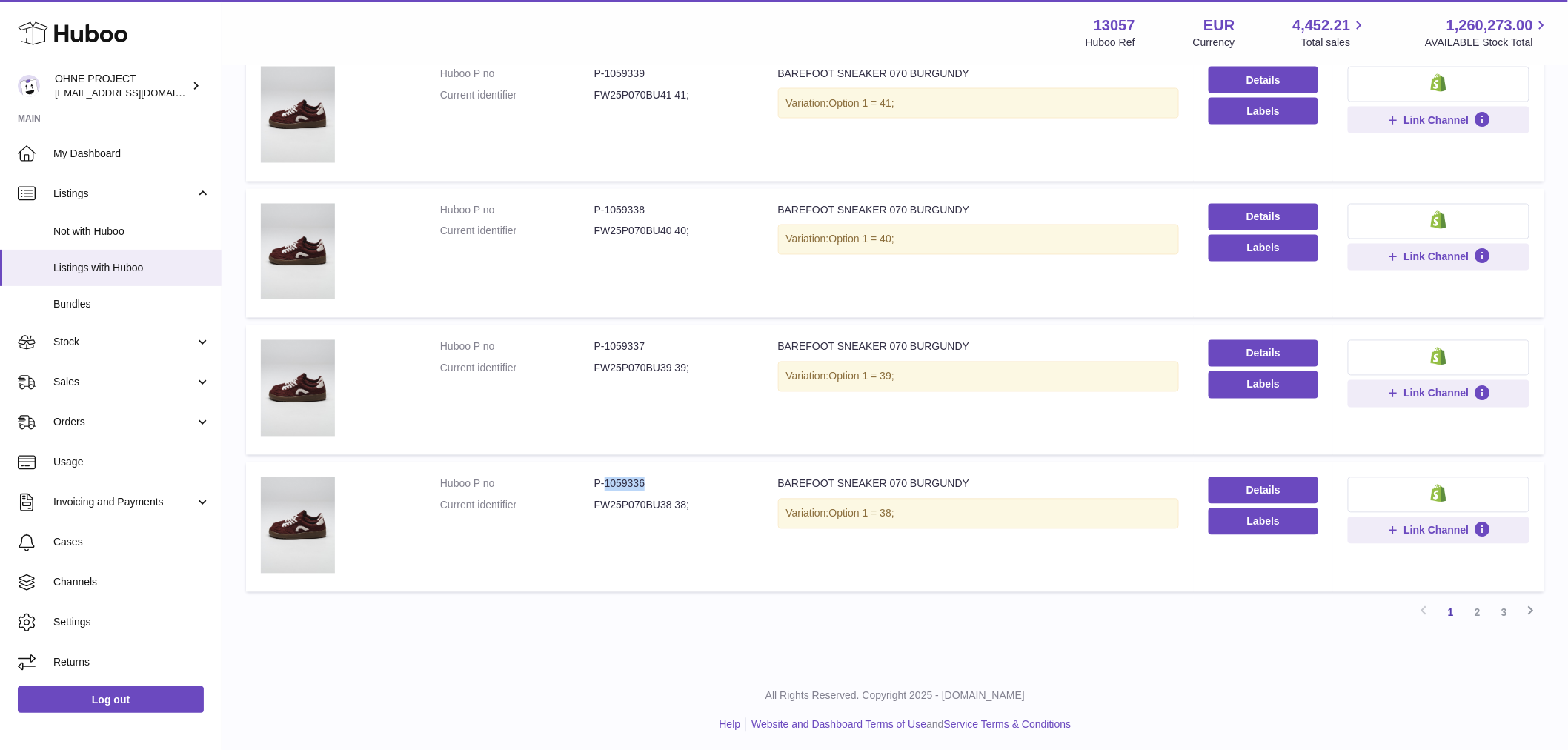
drag, startPoint x: 602, startPoint y: 477, endPoint x: 665, endPoint y: 478, distance: 63.0
click at [664, 478] on dd "P-1059336" at bounding box center [672, 484] width 154 height 14
drag, startPoint x: 603, startPoint y: 204, endPoint x: 700, endPoint y: 203, distance: 97.0
click at [700, 204] on dd "P-1059338" at bounding box center [672, 211] width 154 height 14
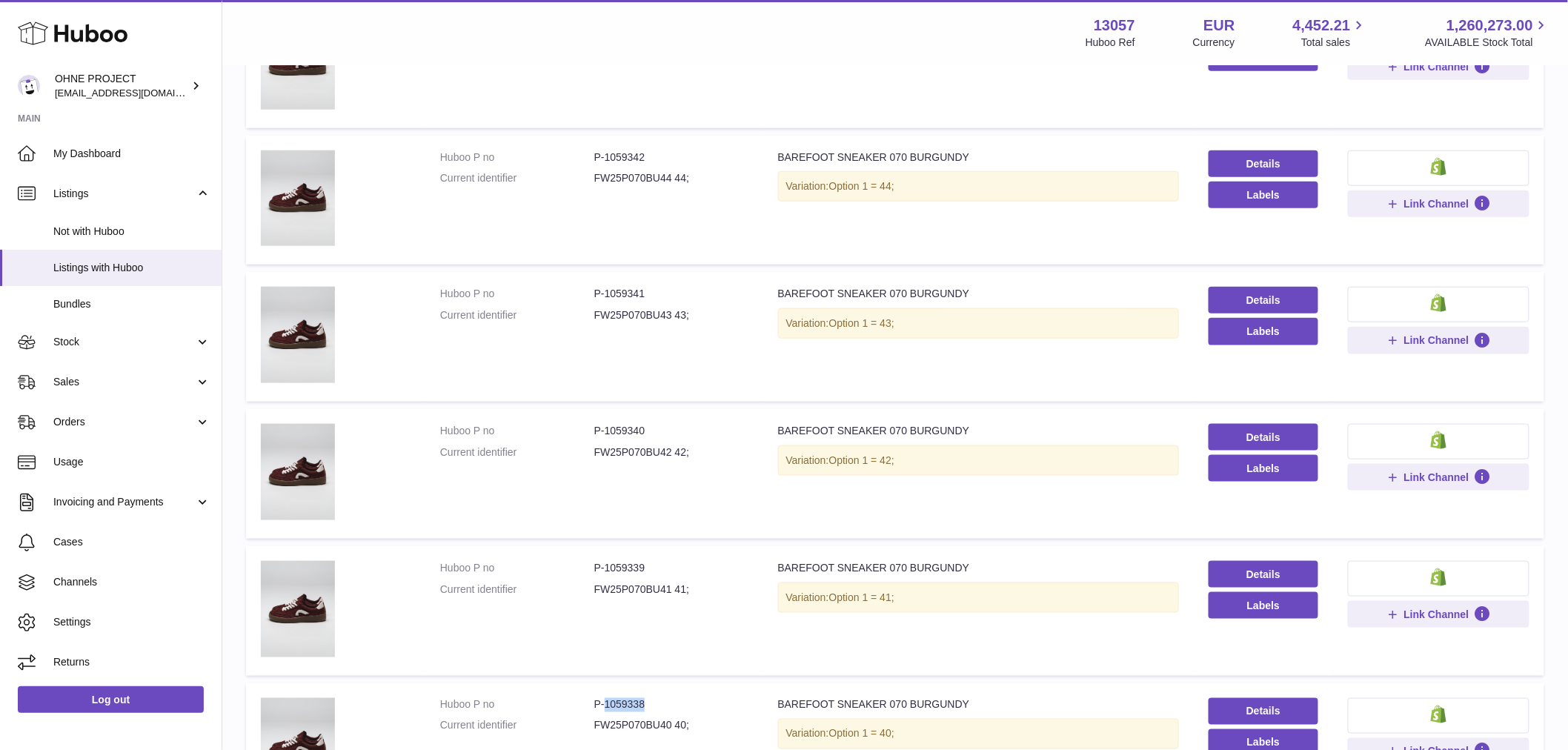
scroll to position [374, 0]
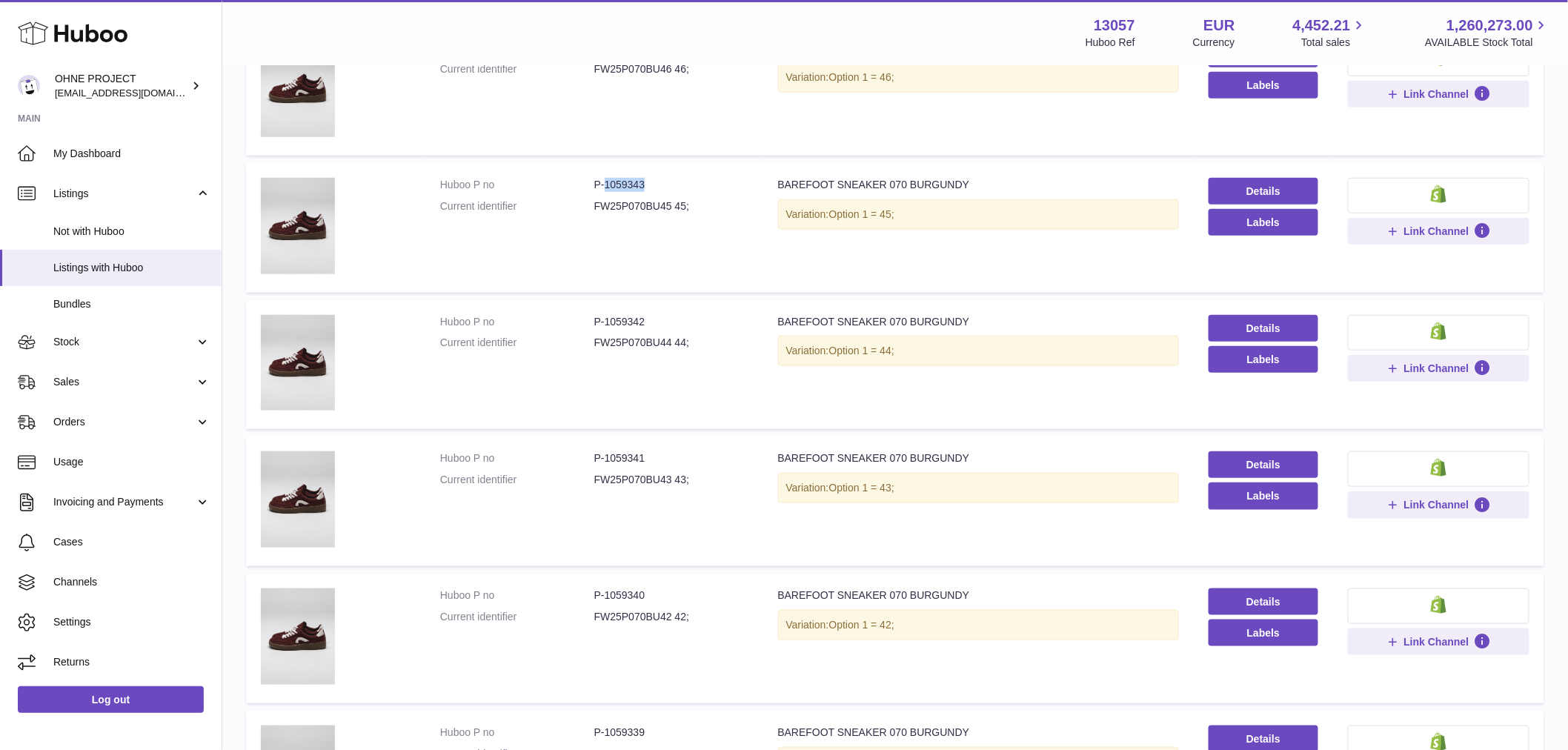
drag, startPoint x: 604, startPoint y: 180, endPoint x: 657, endPoint y: 179, distance: 53.0
click at [657, 179] on dd "P-1059343" at bounding box center [672, 185] width 154 height 14
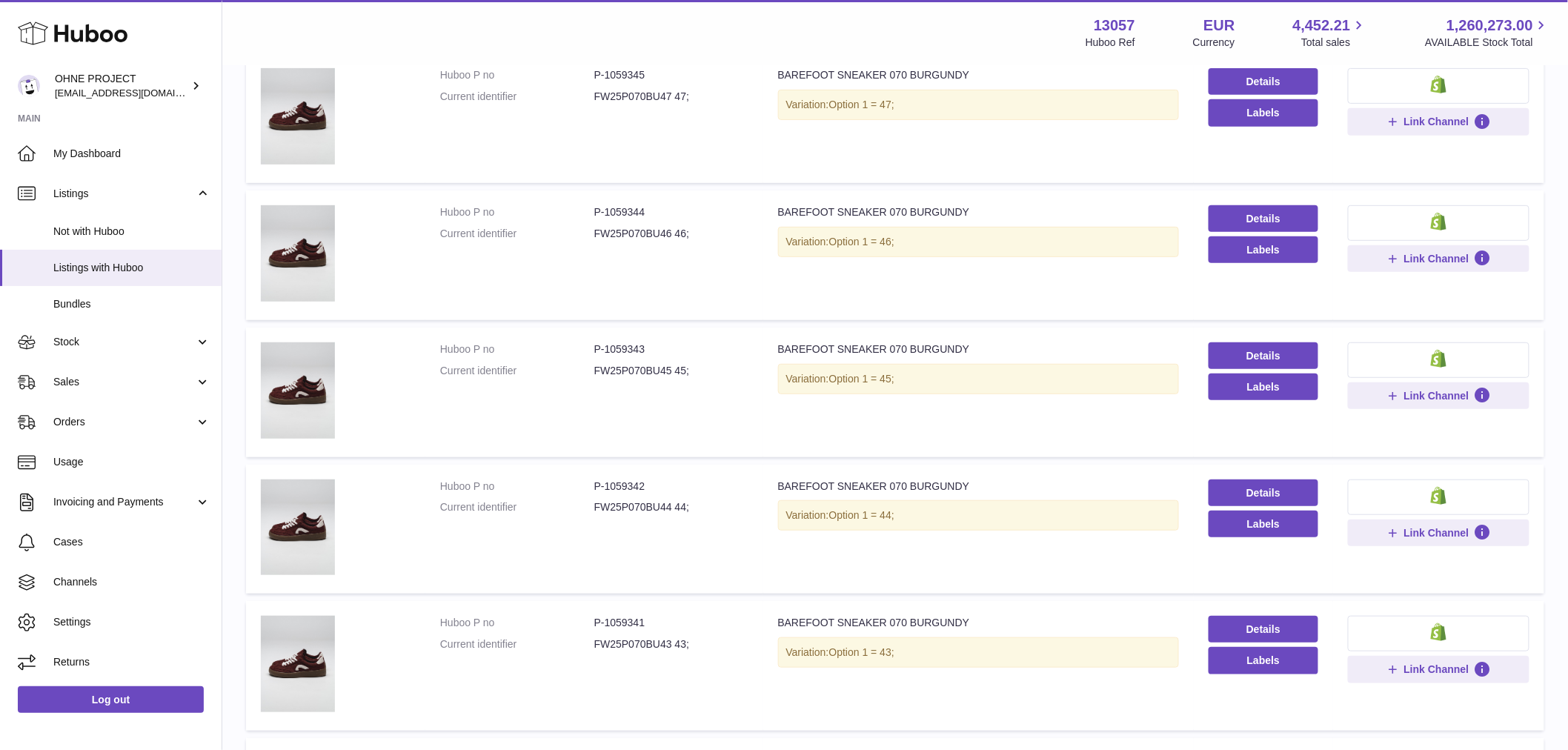
click at [604, 207] on dd "P-1059344" at bounding box center [672, 212] width 154 height 14
drag, startPoint x: 604, startPoint y: 207, endPoint x: 639, endPoint y: 213, distance: 35.5
click at [639, 213] on dd "P-1059344" at bounding box center [672, 212] width 154 height 14
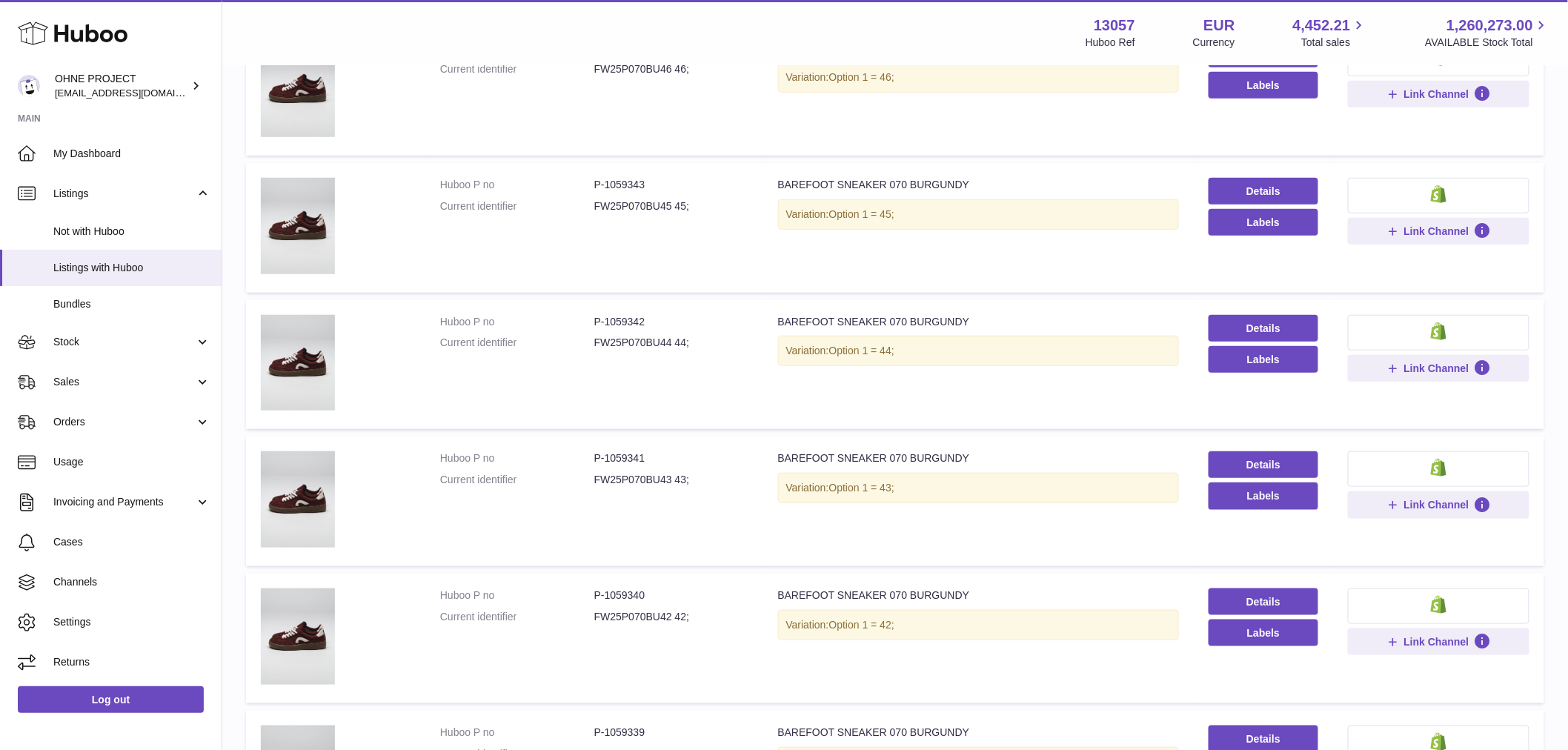
scroll to position [538, 0]
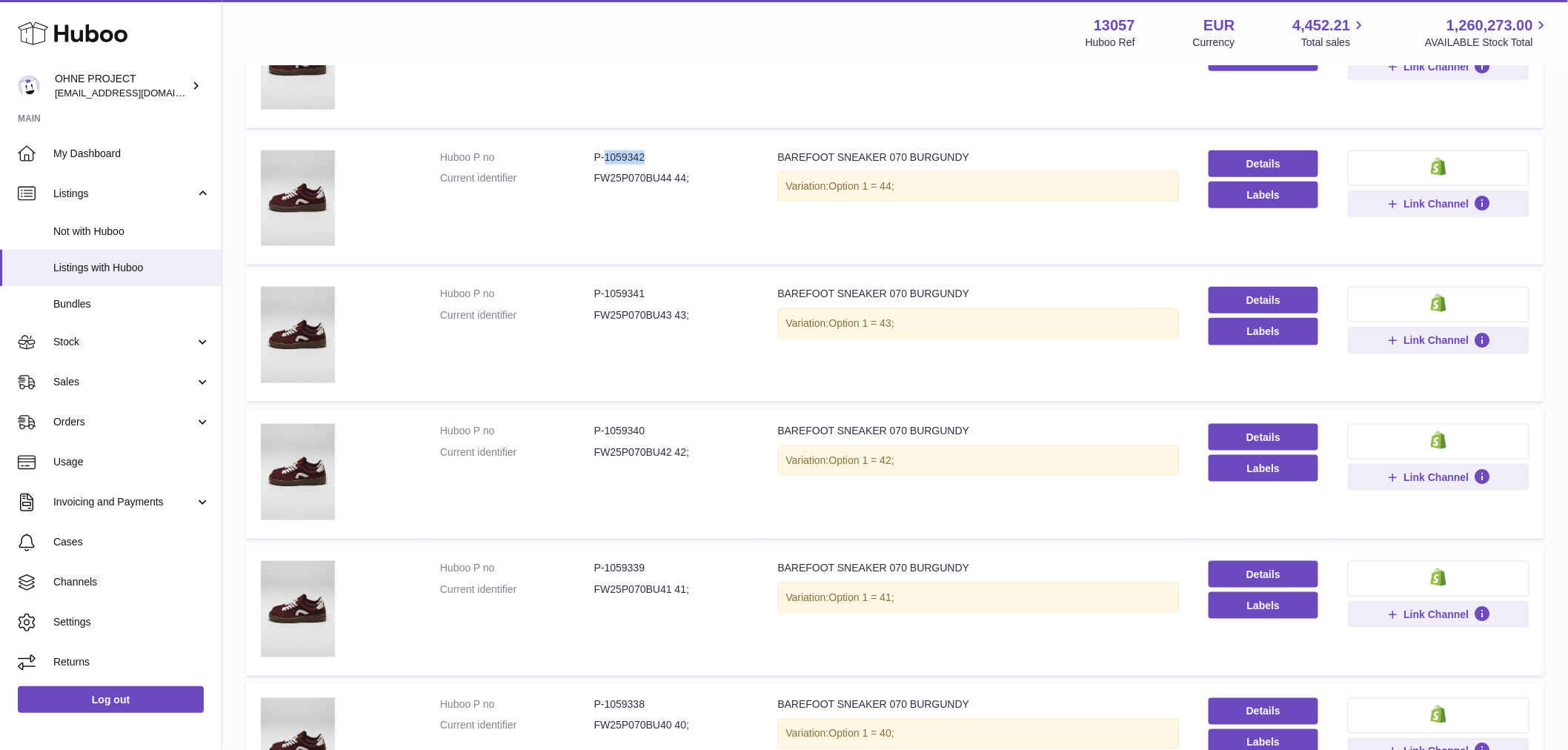
drag, startPoint x: 601, startPoint y: 150, endPoint x: 651, endPoint y: 154, distance: 50.2
click at [651, 153] on dd "P-1059342" at bounding box center [672, 157] width 154 height 14
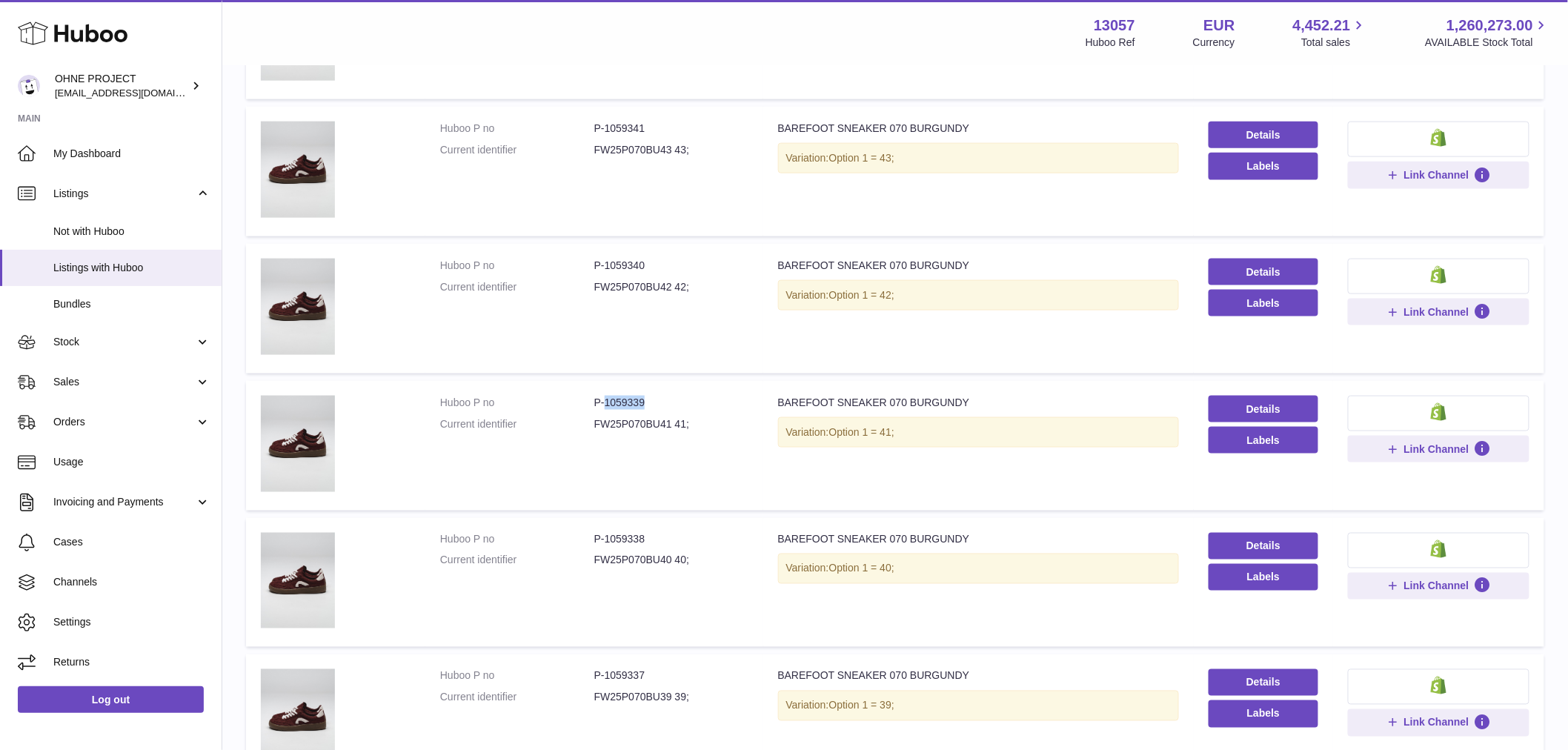
drag, startPoint x: 602, startPoint y: 393, endPoint x: 688, endPoint y: 394, distance: 86.0
click at [688, 396] on dd "P-1059339" at bounding box center [672, 403] width 154 height 14
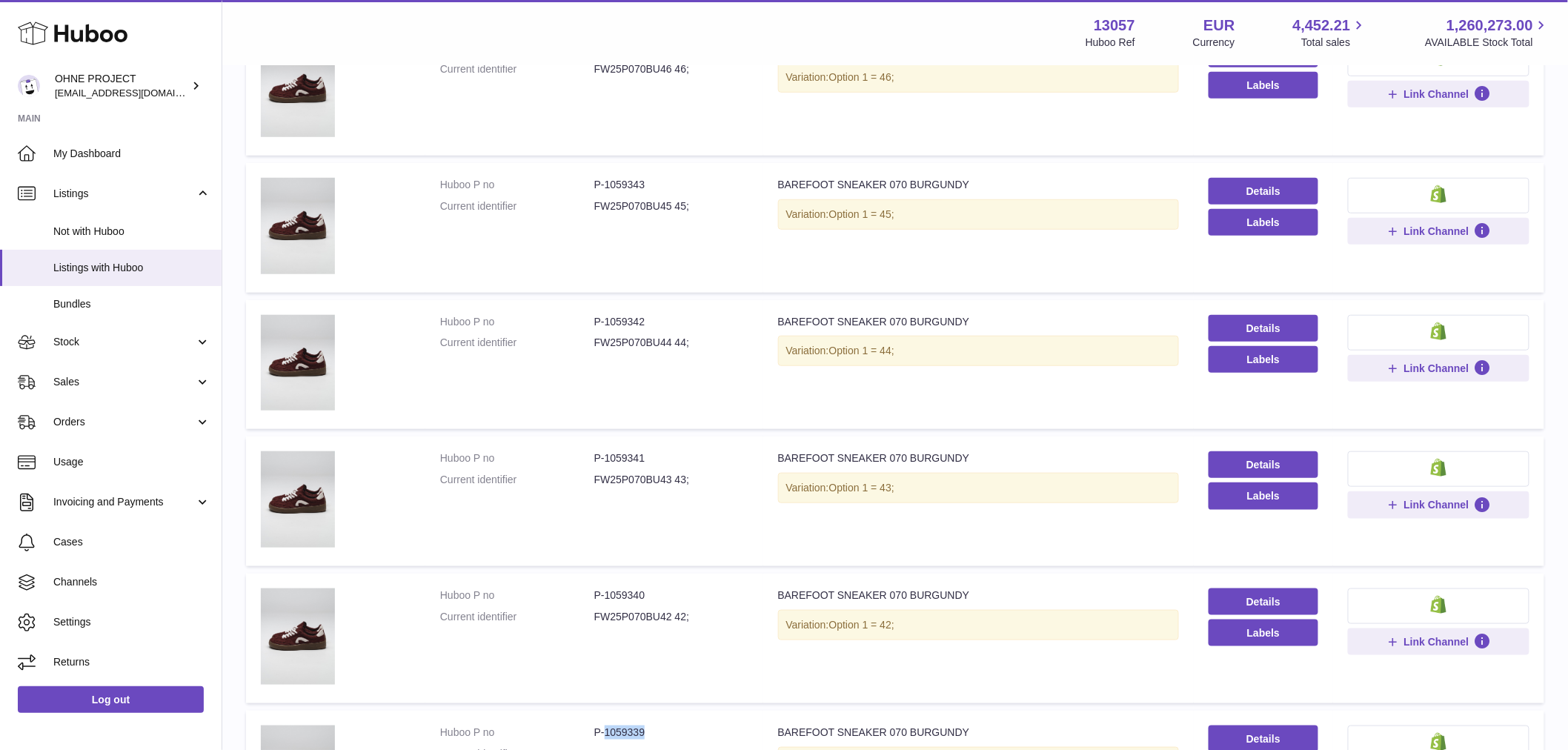
scroll to position [210, 0]
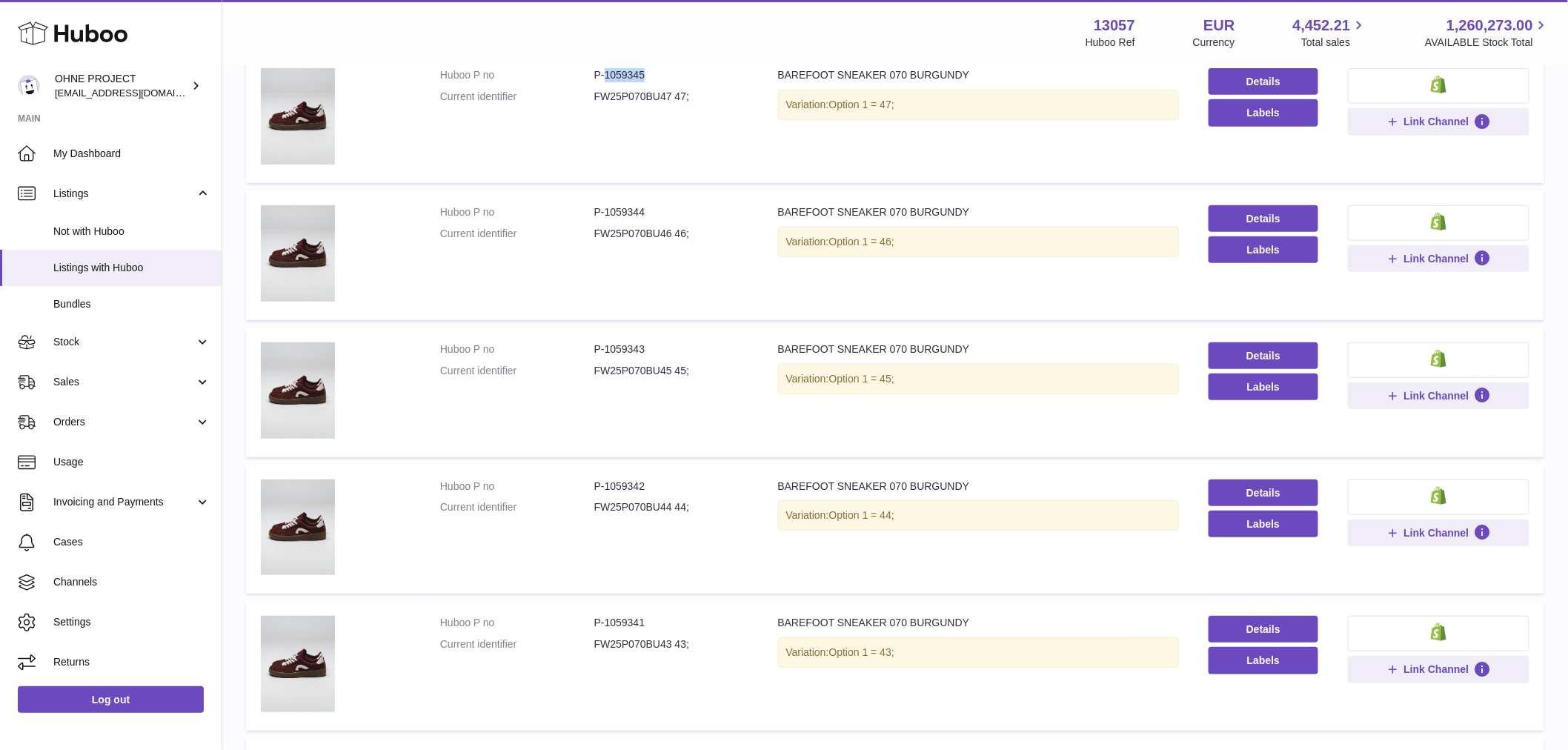
drag, startPoint x: 603, startPoint y: 70, endPoint x: 683, endPoint y: 67, distance: 80.1
click at [683, 67] on td "Huboo P no P-1059345 Current identifier FW25P070BU47 47;" at bounding box center [594, 118] width 338 height 130
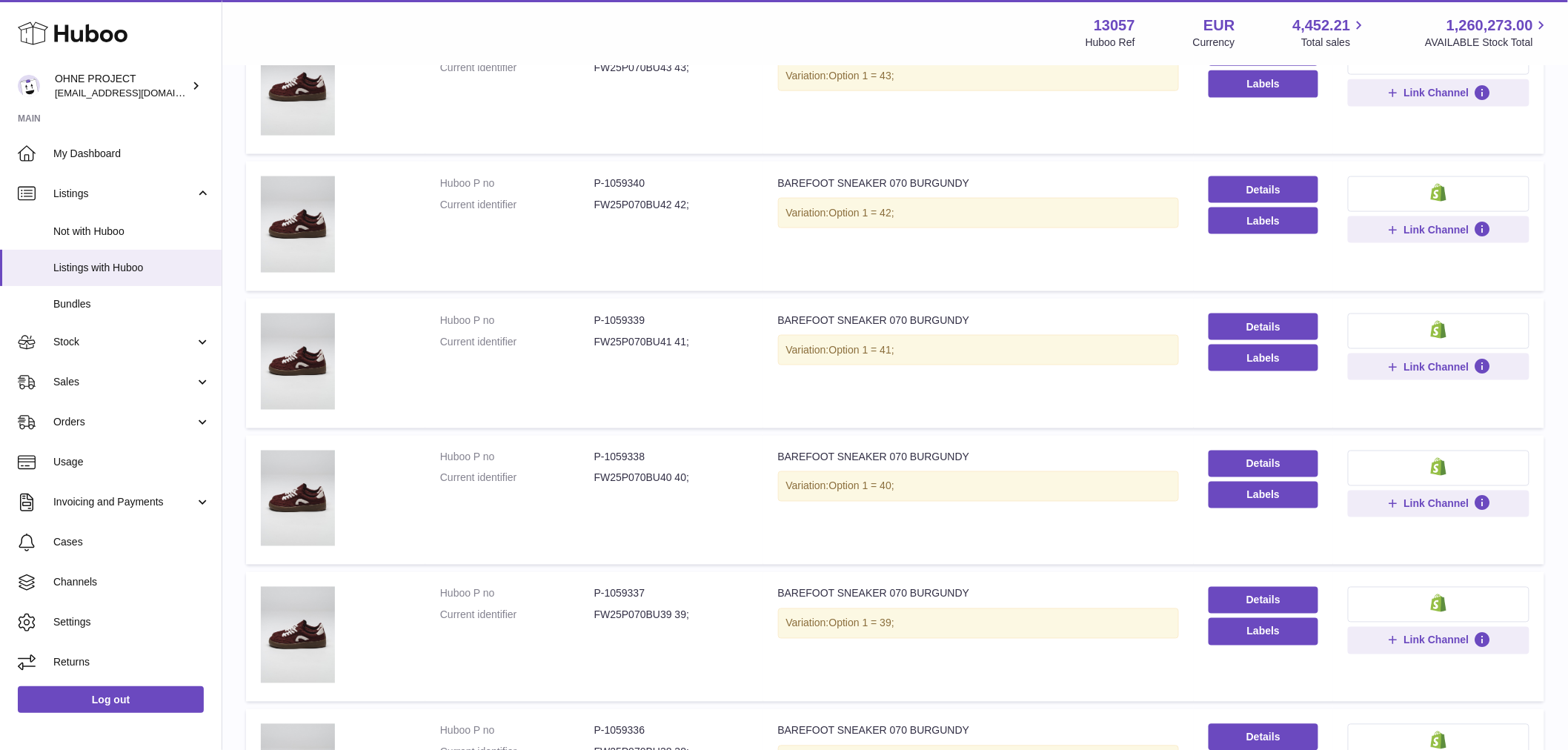
scroll to position [1033, 0]
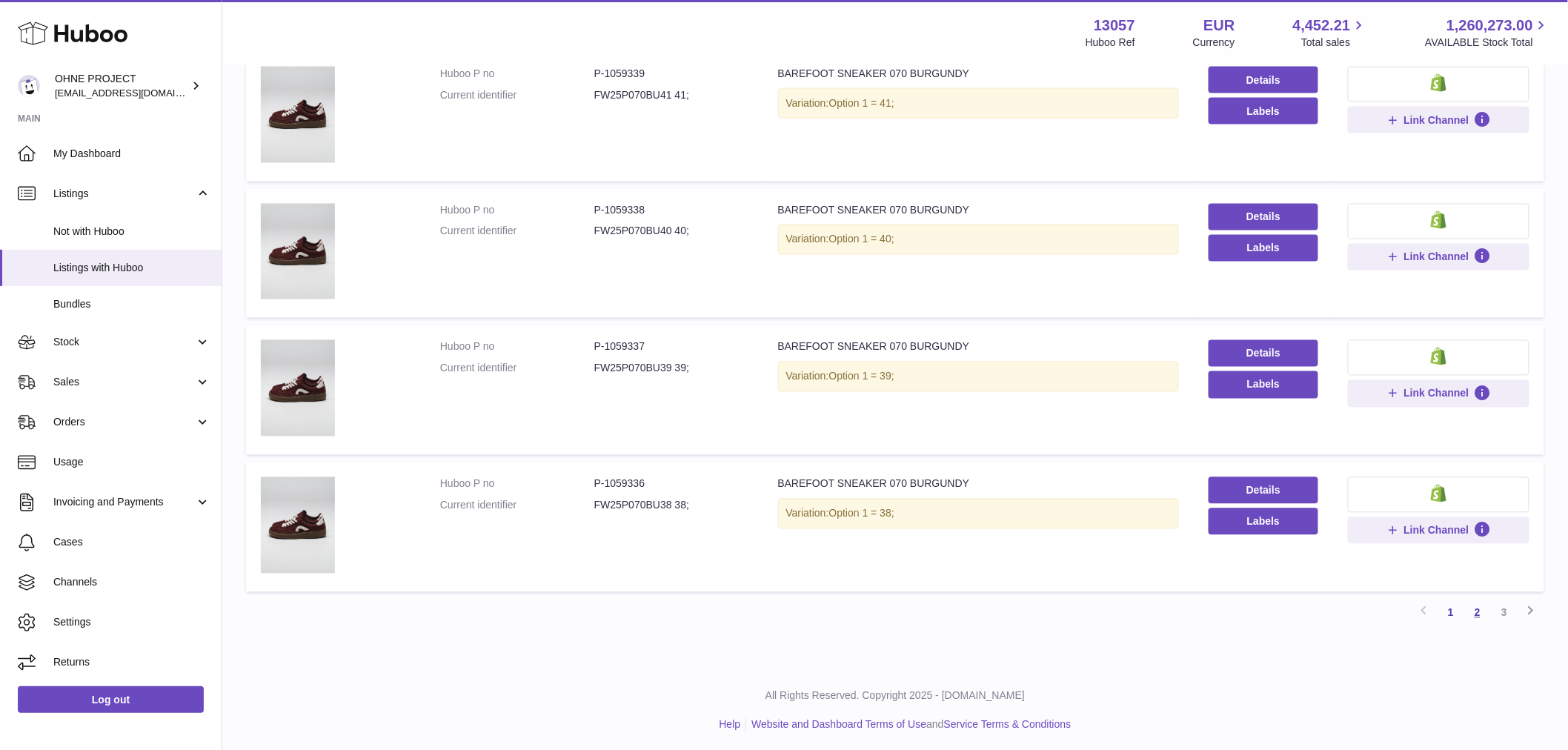
click at [1480, 611] on link "2" at bounding box center [1477, 613] width 27 height 27
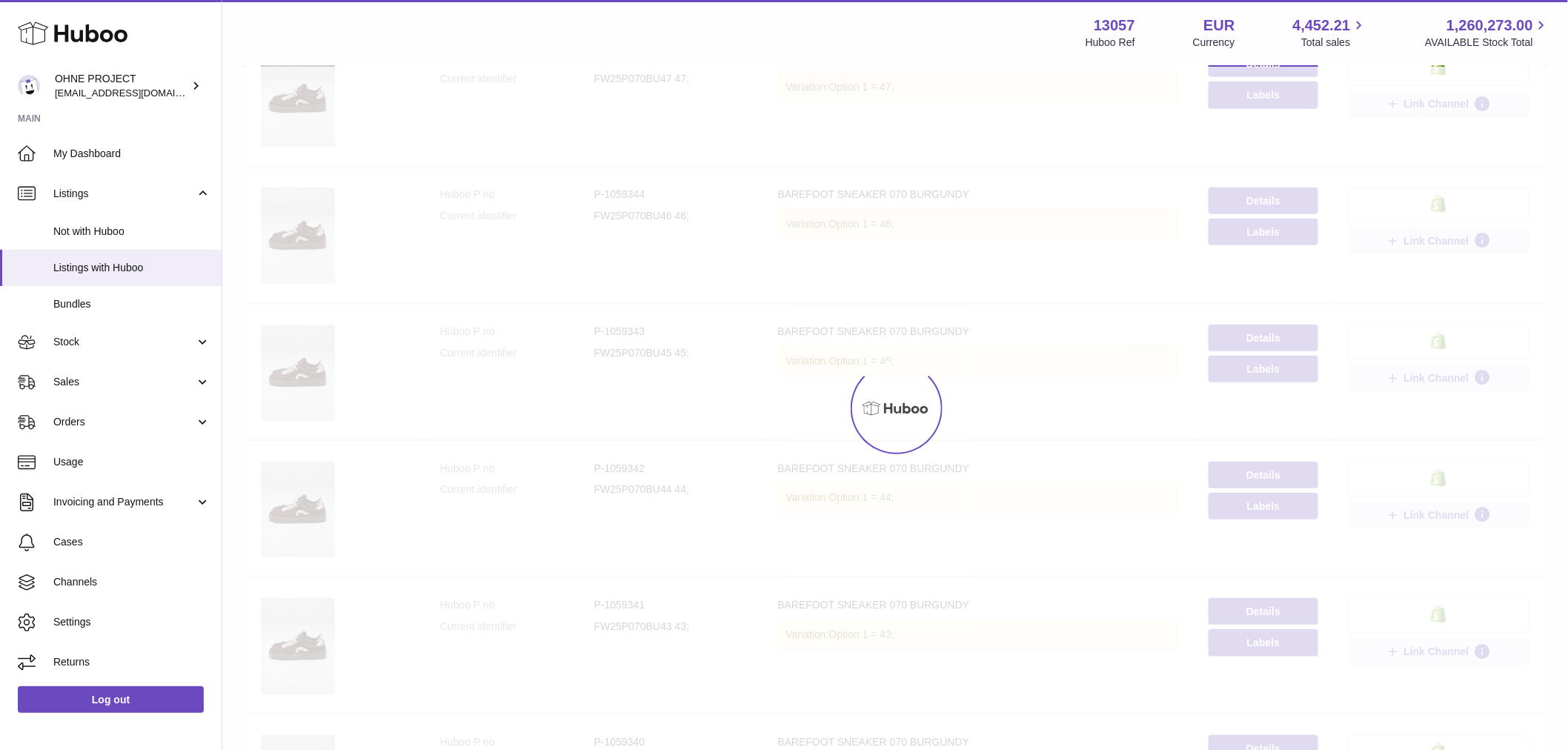
scroll to position [67, 0]
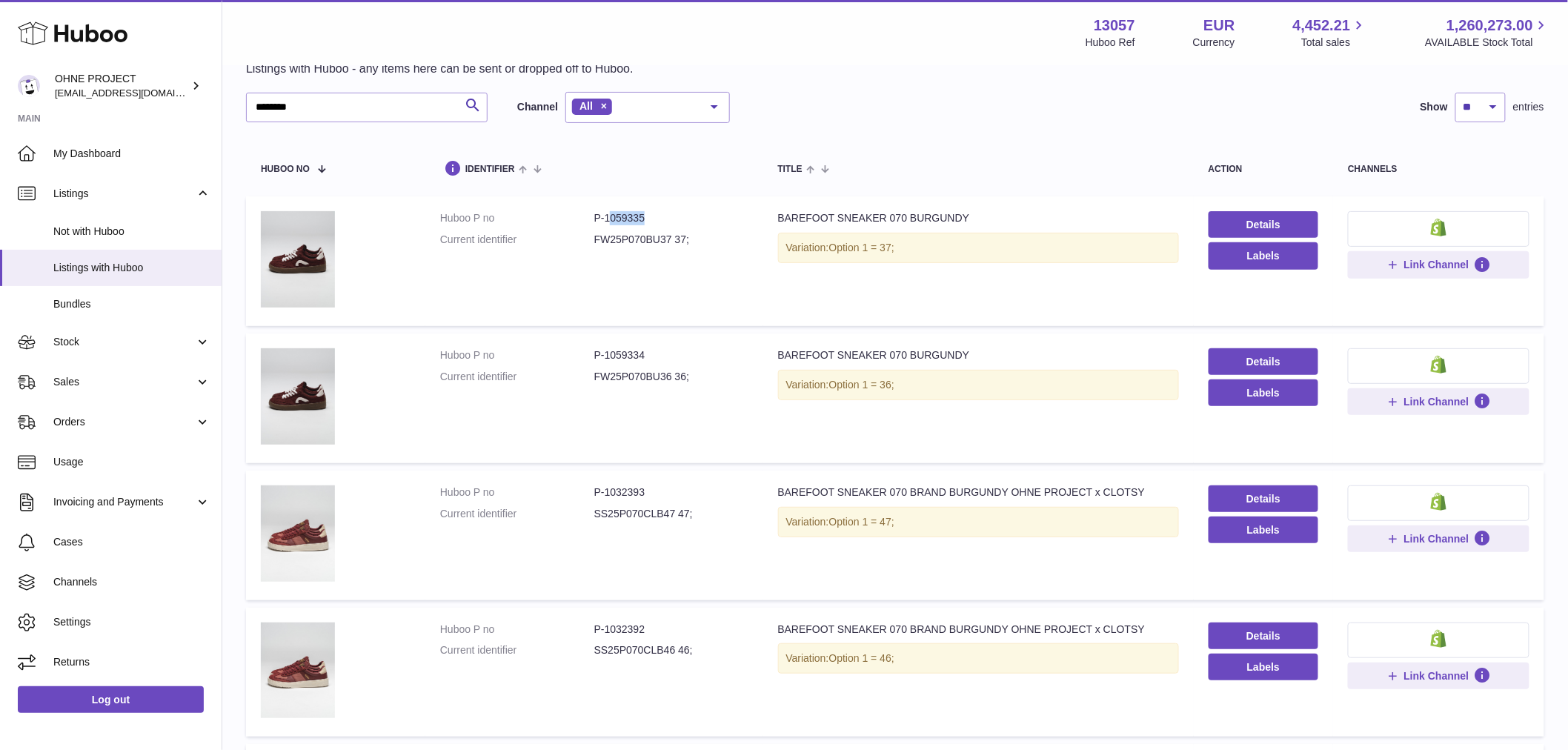
drag, startPoint x: 605, startPoint y: 216, endPoint x: 679, endPoint y: 213, distance: 74.1
click at [679, 213] on dd "P-1059335" at bounding box center [672, 218] width 154 height 14
click at [648, 217] on dd "P-1059335" at bounding box center [672, 218] width 154 height 14
drag, startPoint x: 601, startPoint y: 219, endPoint x: 665, endPoint y: 213, distance: 64.3
click at [665, 213] on dd "P-1059335" at bounding box center [672, 218] width 154 height 14
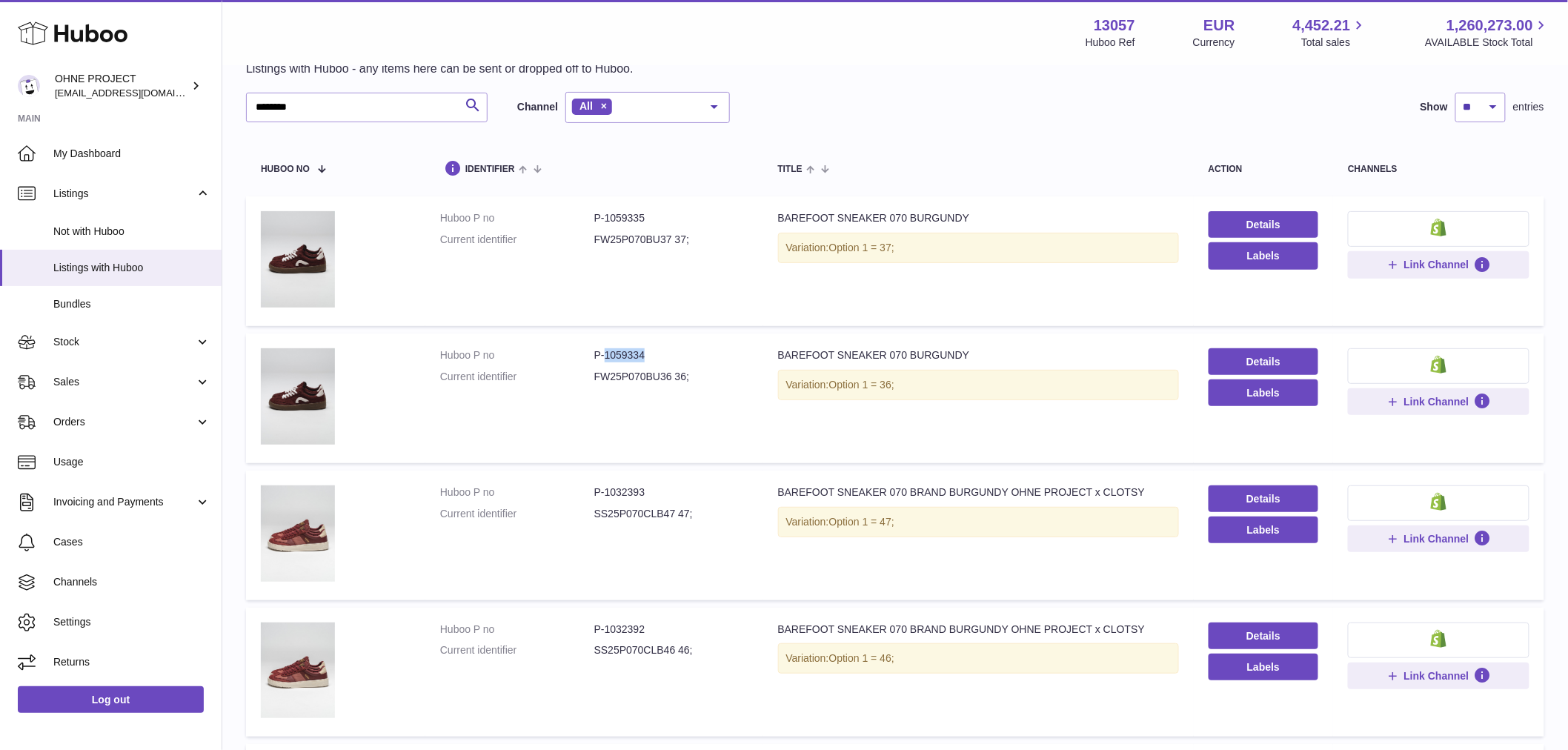
drag, startPoint x: 602, startPoint y: 351, endPoint x: 668, endPoint y: 346, distance: 66.2
click at [668, 348] on dd "P-1059334" at bounding box center [672, 355] width 154 height 14
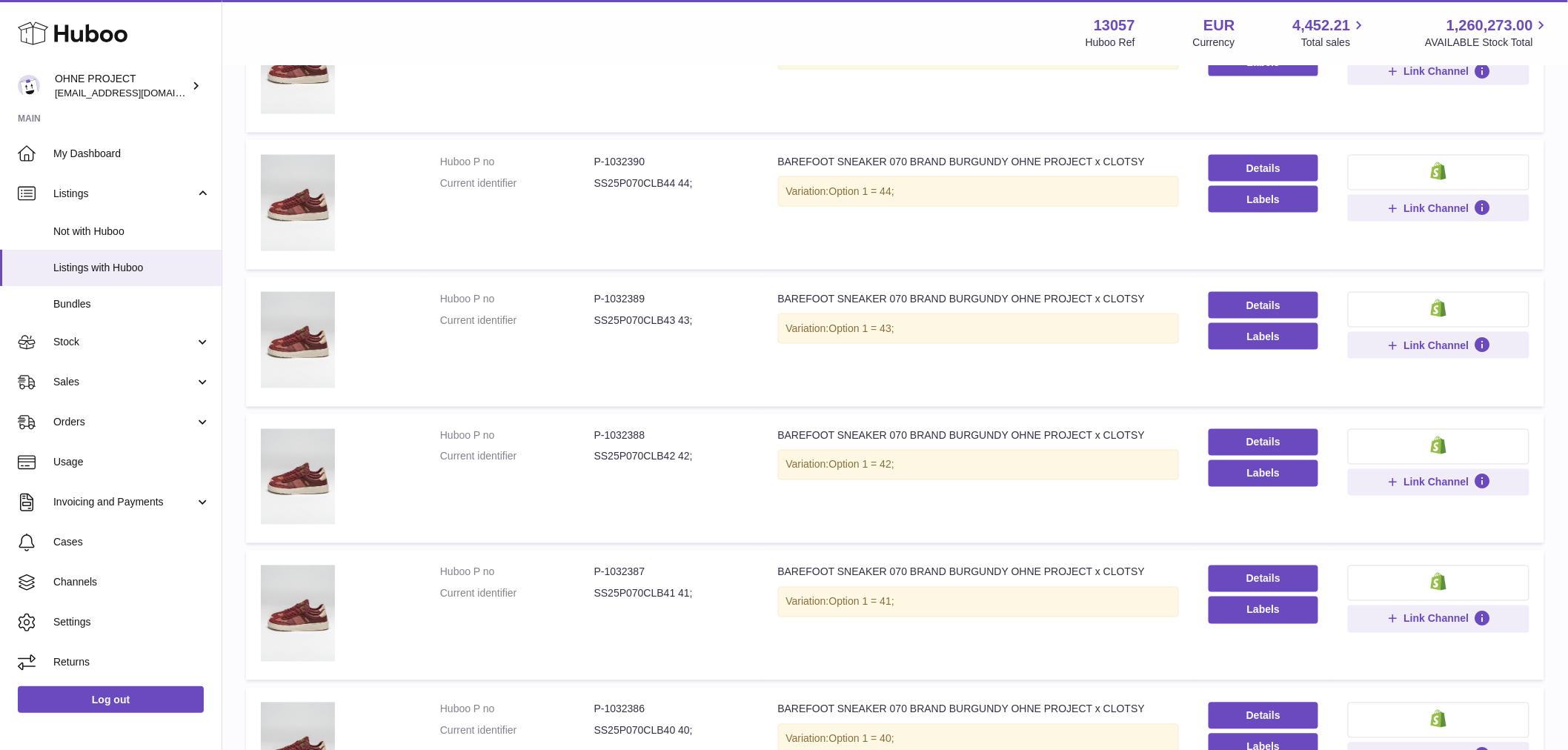
scroll to position [1033, 0]
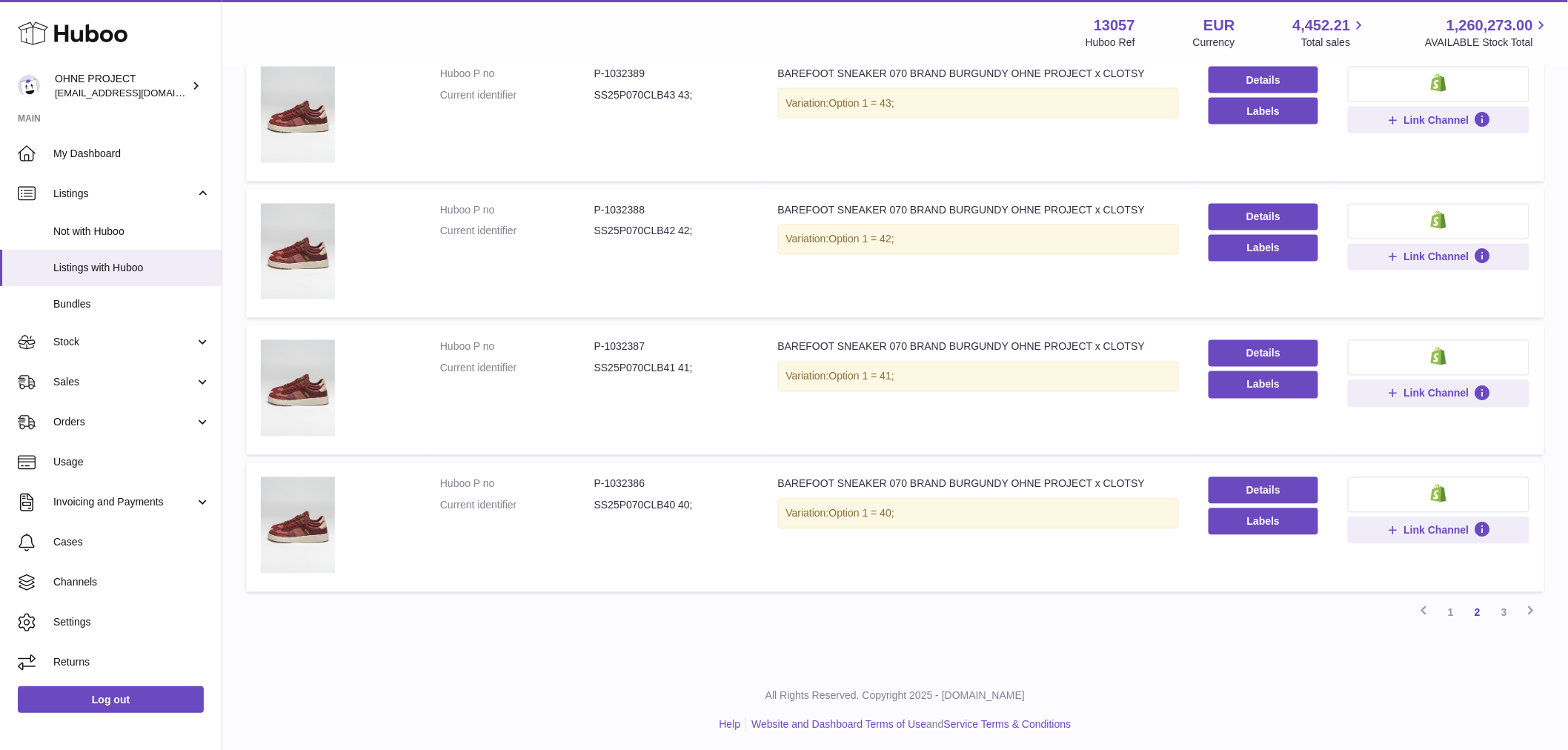
drag, startPoint x: 1386, startPoint y: 610, endPoint x: 1448, endPoint y: 656, distance: 77.2
click at [1386, 611] on div "Previous 1 2 3 Next" at bounding box center [896, 613] width 1298 height 27
click at [1452, 611] on link "1" at bounding box center [1450, 613] width 27 height 27
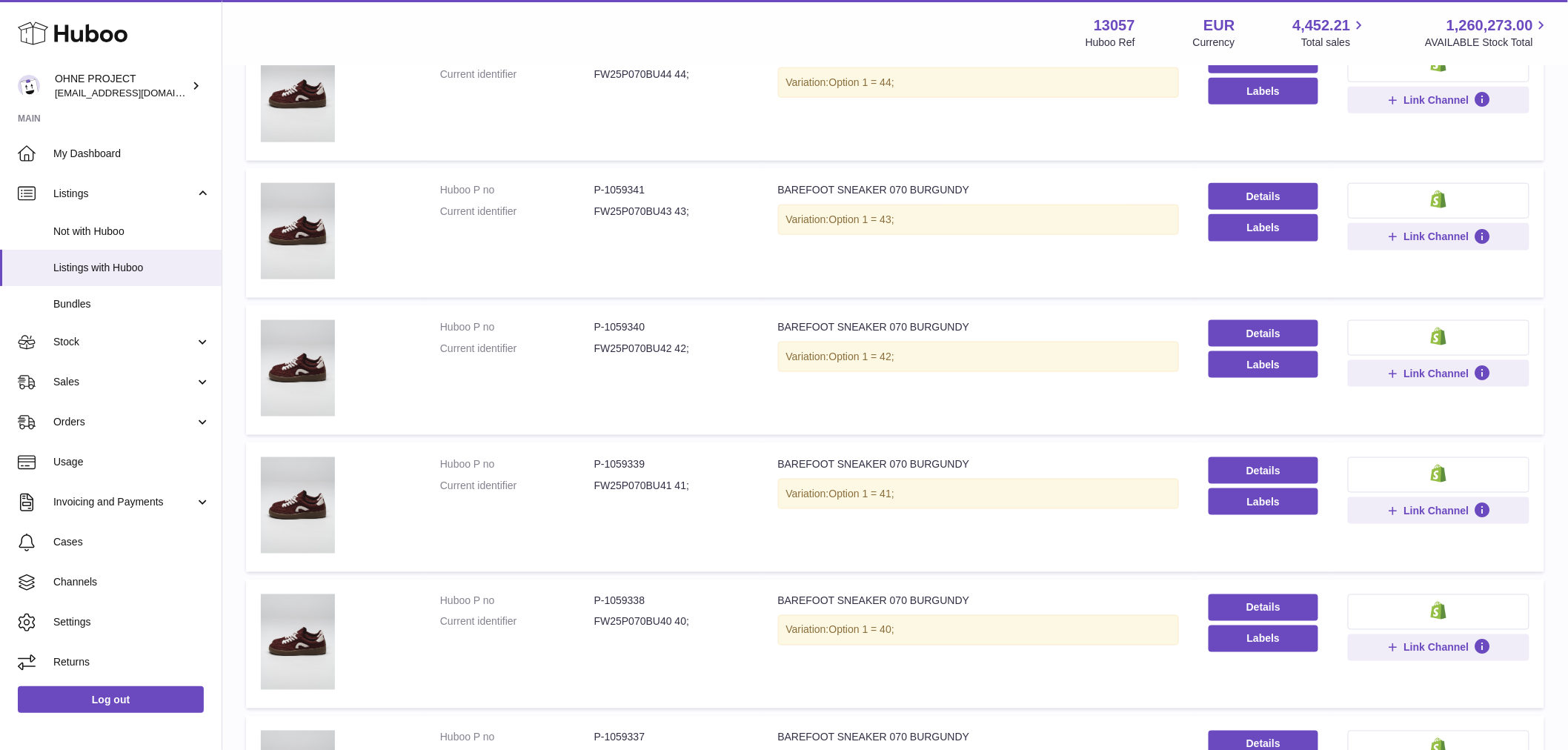
scroll to position [890, 0]
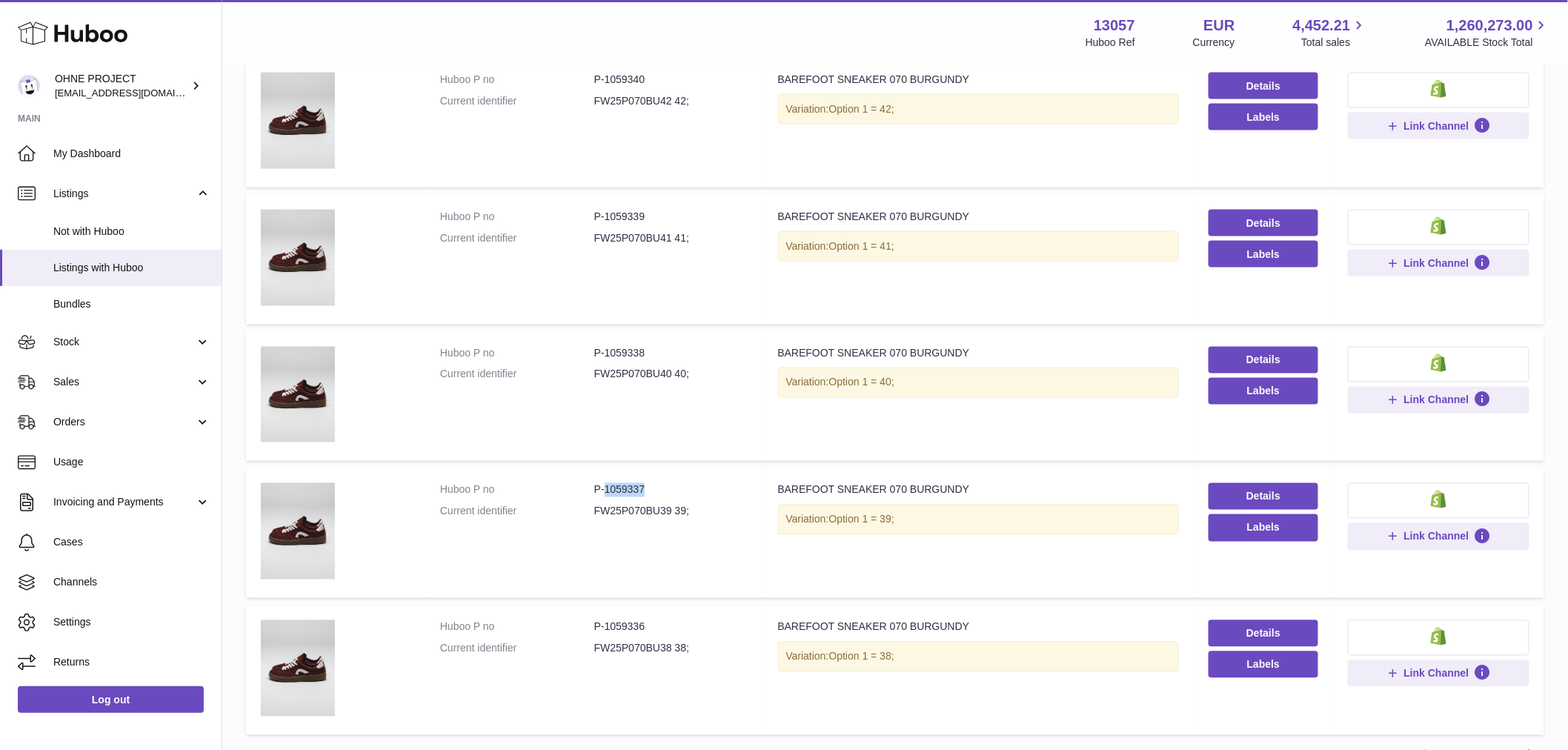
drag, startPoint x: 603, startPoint y: 485, endPoint x: 663, endPoint y: 486, distance: 60.0
click at [663, 486] on dd "P-1059337" at bounding box center [672, 490] width 154 height 14
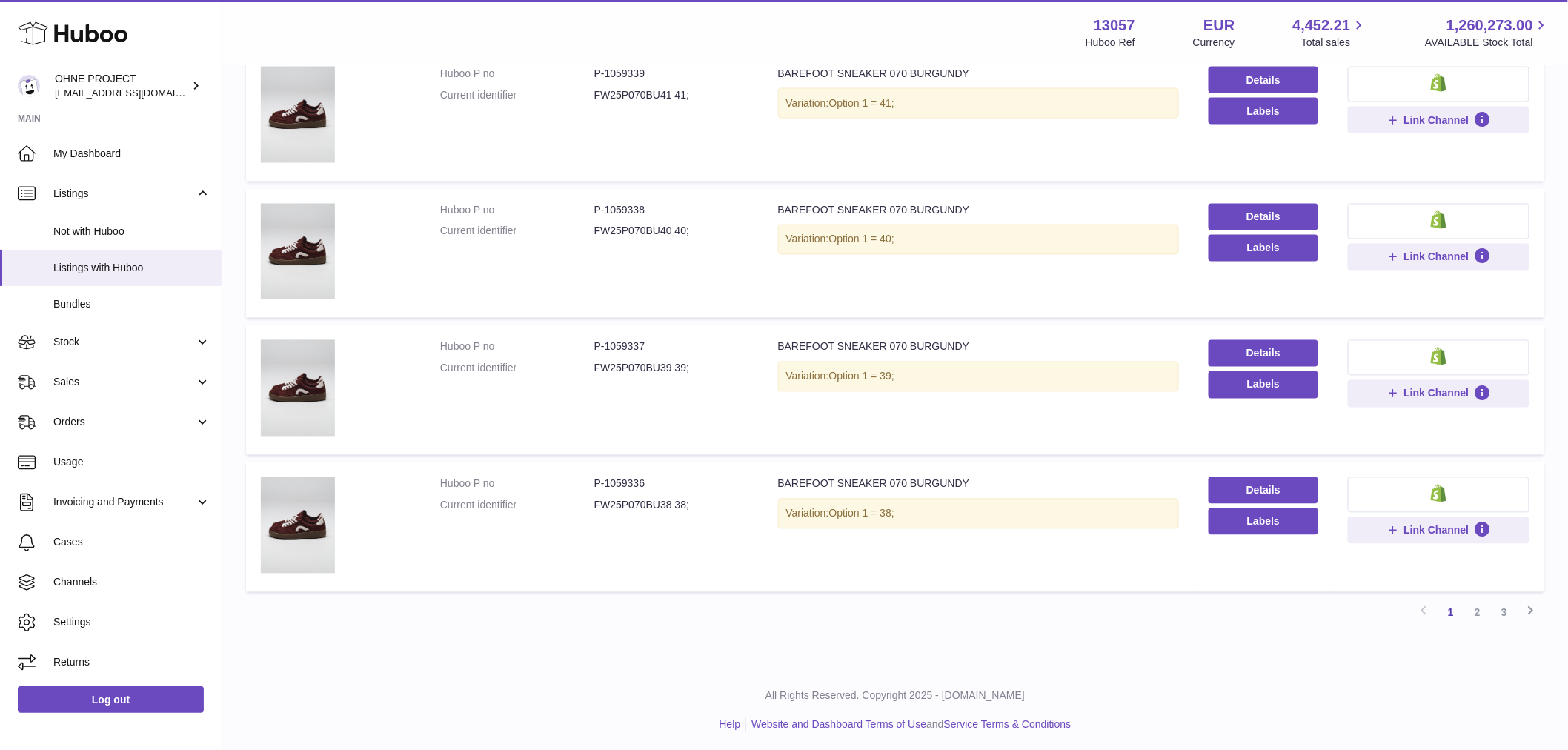
click at [599, 477] on dd "P-1059336" at bounding box center [672, 484] width 154 height 14
drag, startPoint x: 603, startPoint y: 475, endPoint x: 663, endPoint y: 473, distance: 60.0
click at [663, 477] on dd "P-1059336" at bounding box center [672, 484] width 154 height 14
